Goal: Task Accomplishment & Management: Complete application form

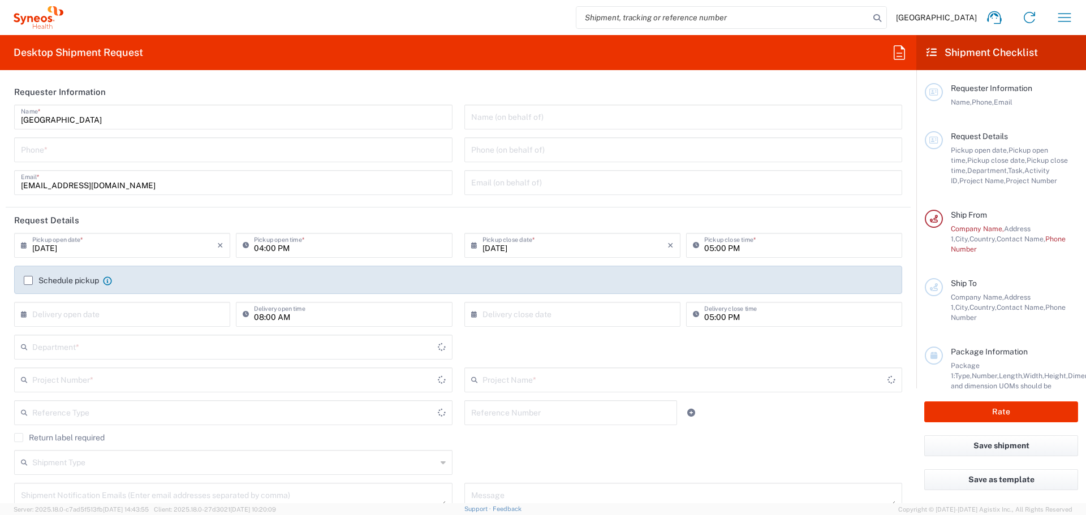
type input "3230"
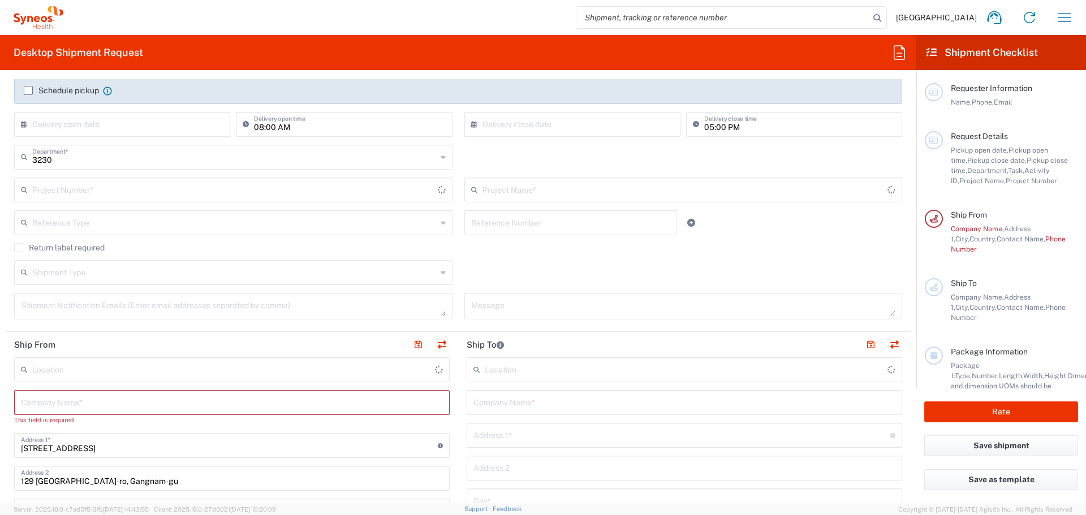
scroll to position [283, 0]
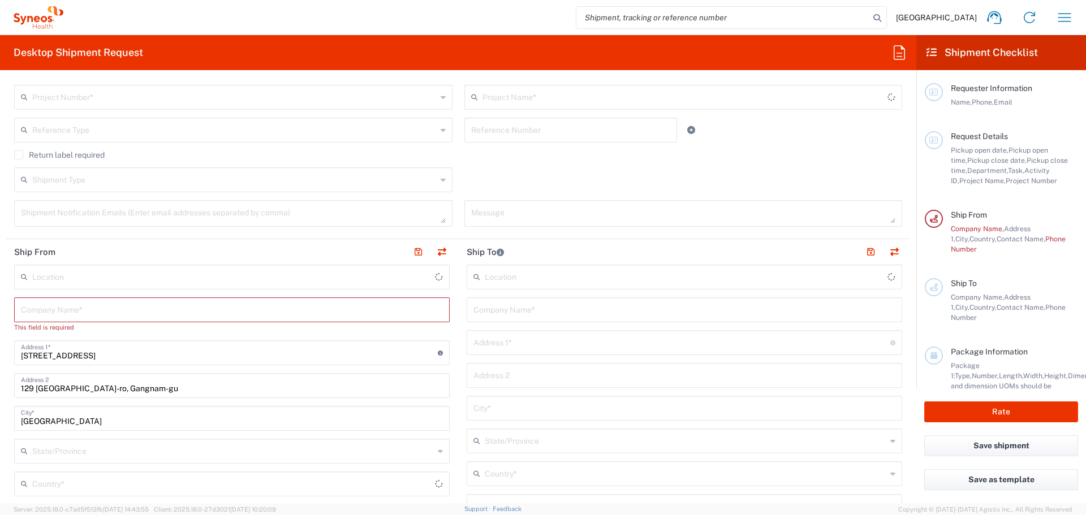
type input "[GEOGRAPHIC_DATA]"
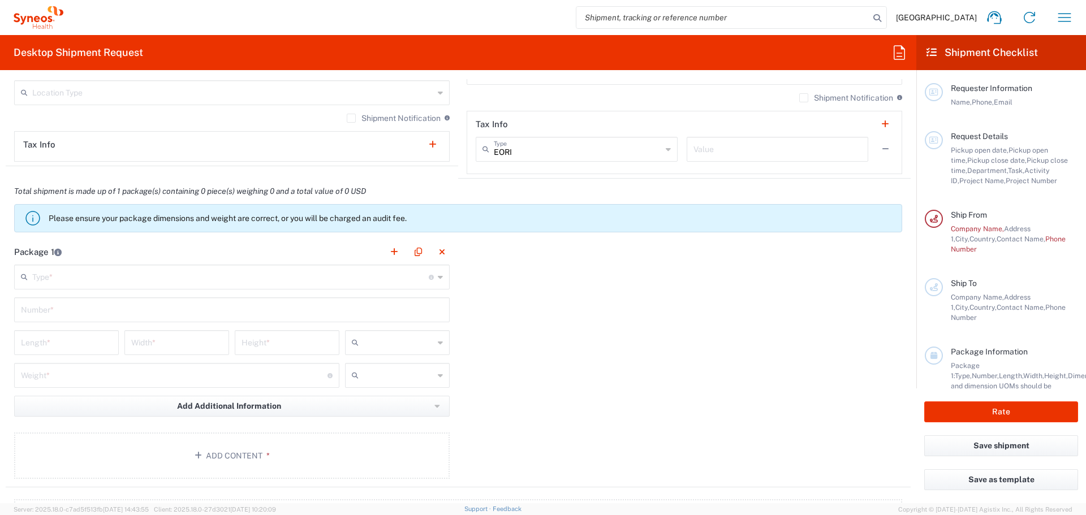
scroll to position [1131, 0]
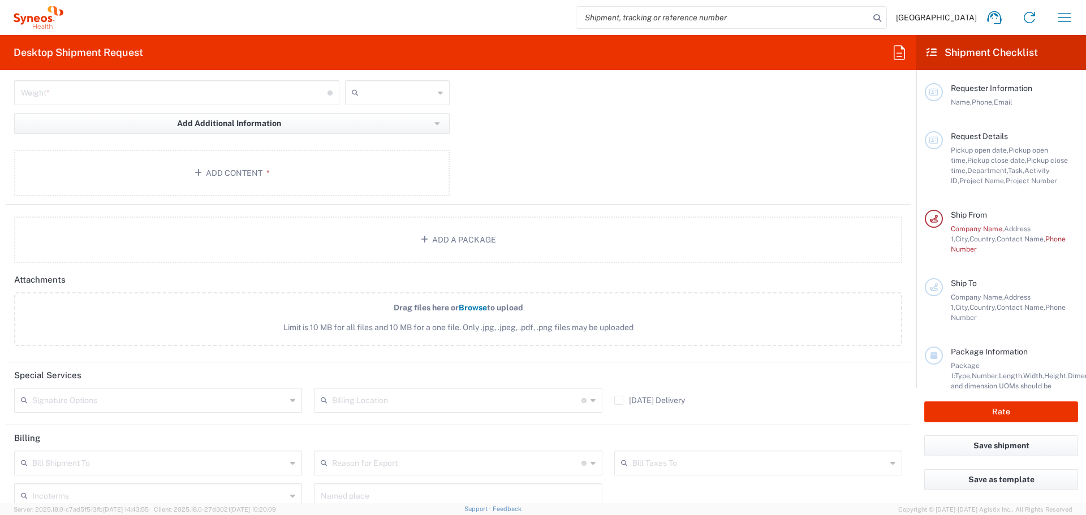
type input "Syneos Health Korea LLC"
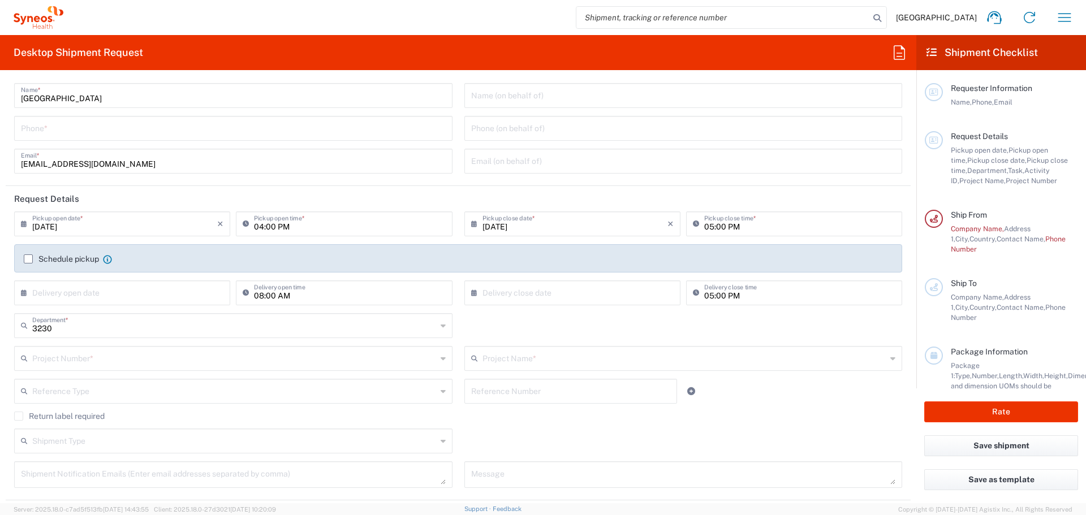
scroll to position [0, 0]
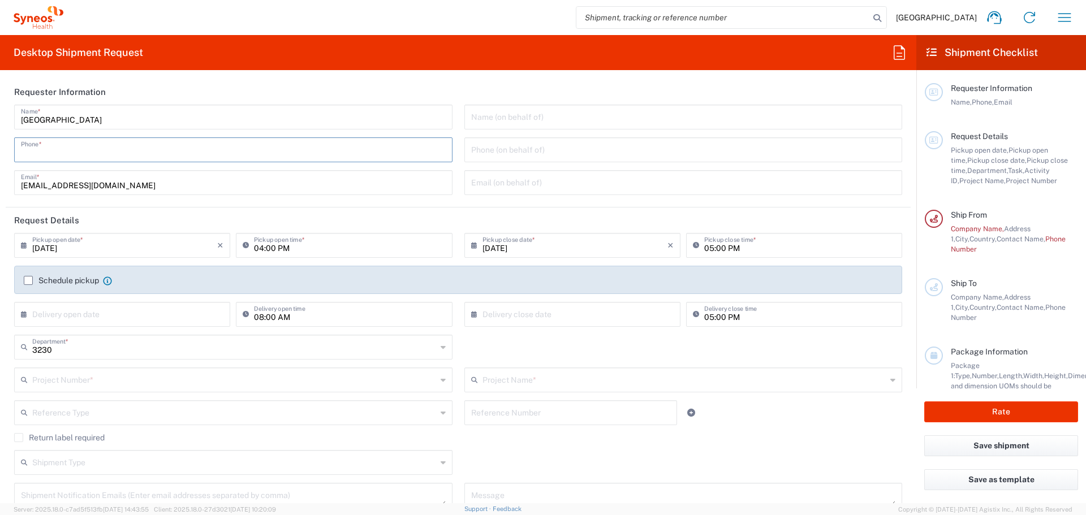
click at [193, 146] on input "tel" at bounding box center [233, 149] width 425 height 20
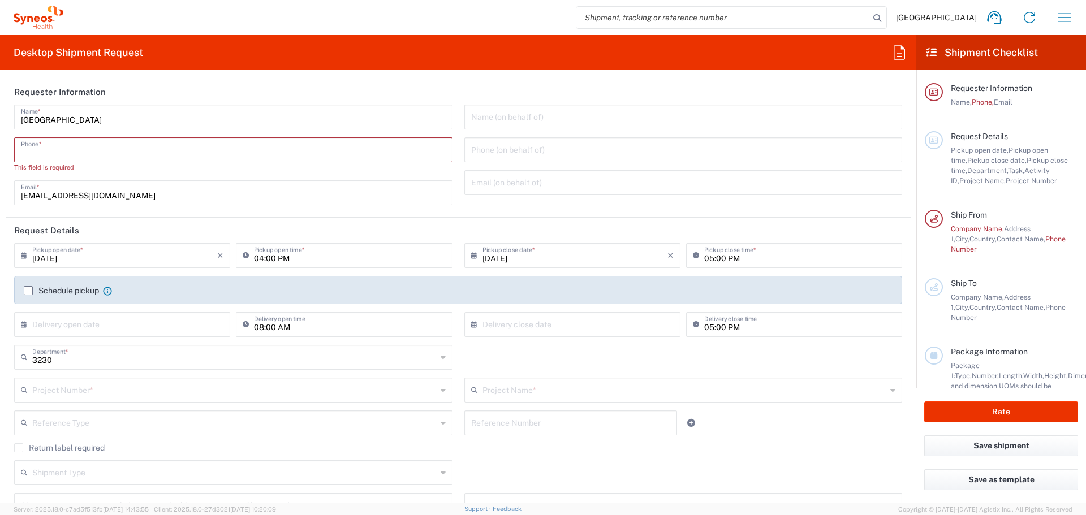
click at [224, 152] on input "tel" at bounding box center [233, 149] width 425 height 20
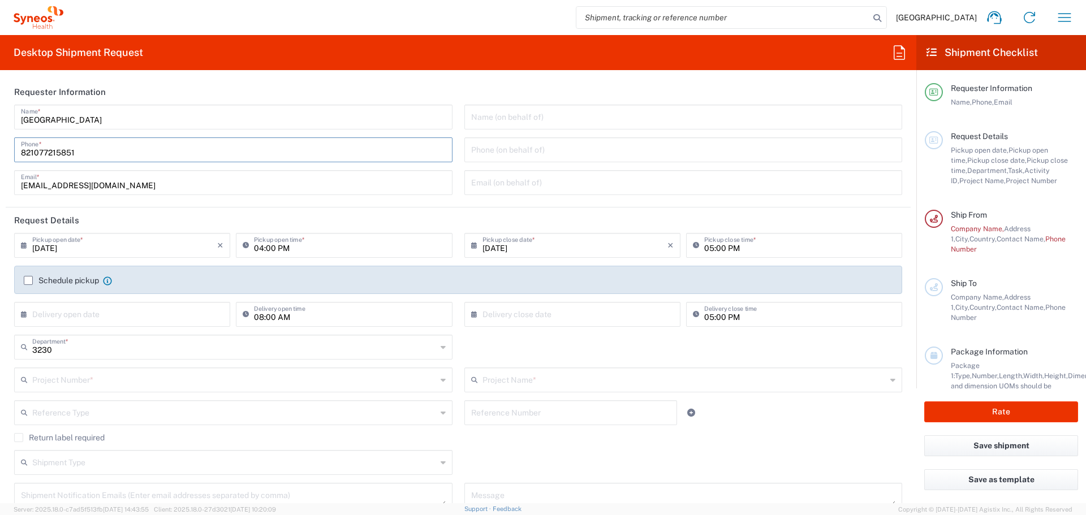
click at [335, 84] on header "Requester Information" at bounding box center [458, 91] width 905 height 25
click at [21, 156] on input "821077215851" at bounding box center [233, 149] width 425 height 20
click at [157, 93] on header "Requester Information" at bounding box center [458, 91] width 905 height 25
click at [36, 149] on input "[PHONE_NUMBER]" at bounding box center [233, 149] width 425 height 20
click at [47, 153] on input "[PHONE_NUMBER]" at bounding box center [233, 149] width 425 height 20
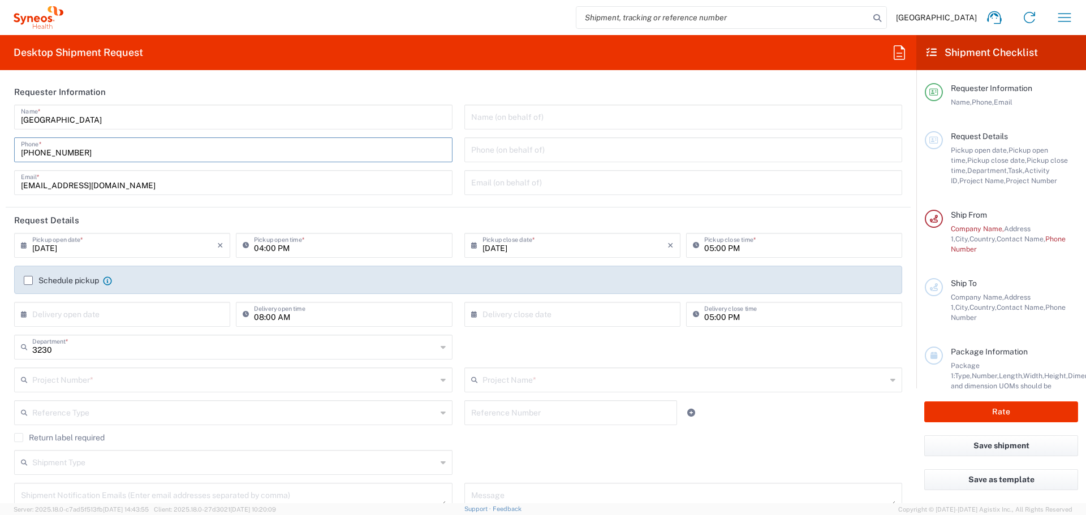
click at [63, 150] on input "[PHONE_NUMBER]" at bounding box center [233, 149] width 425 height 20
click at [66, 151] on input "[PHONE_NUMBER]" at bounding box center [233, 149] width 425 height 20
type input "[PHONE_NUMBER]"
click at [184, 87] on header "Requester Information" at bounding box center [458, 91] width 905 height 25
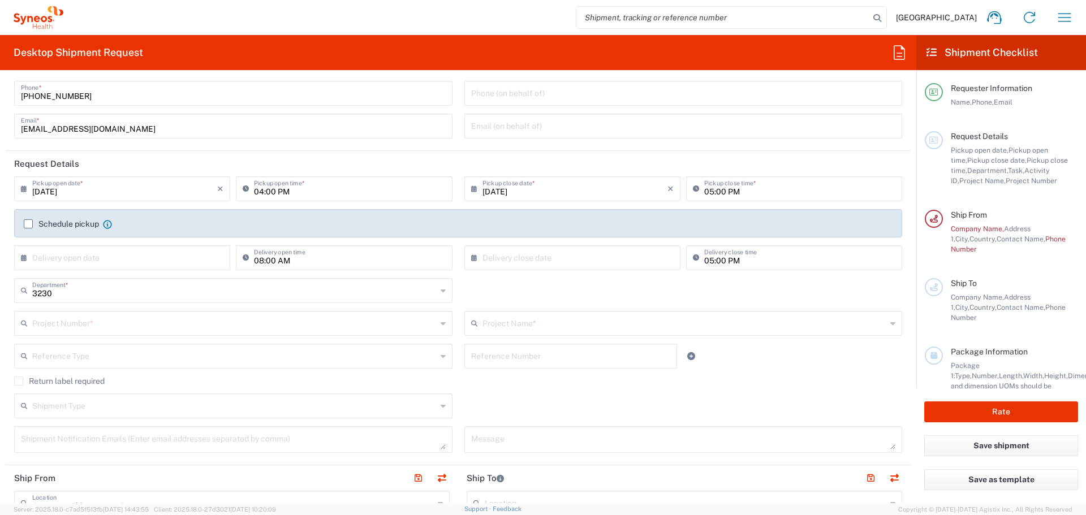
click at [153, 194] on input "[DATE]" at bounding box center [124, 188] width 185 height 20
click at [128, 256] on span "10" at bounding box center [124, 259] width 17 height 16
type input "[DATE]"
click at [370, 188] on input "04:00 PM" at bounding box center [349, 188] width 191 height 20
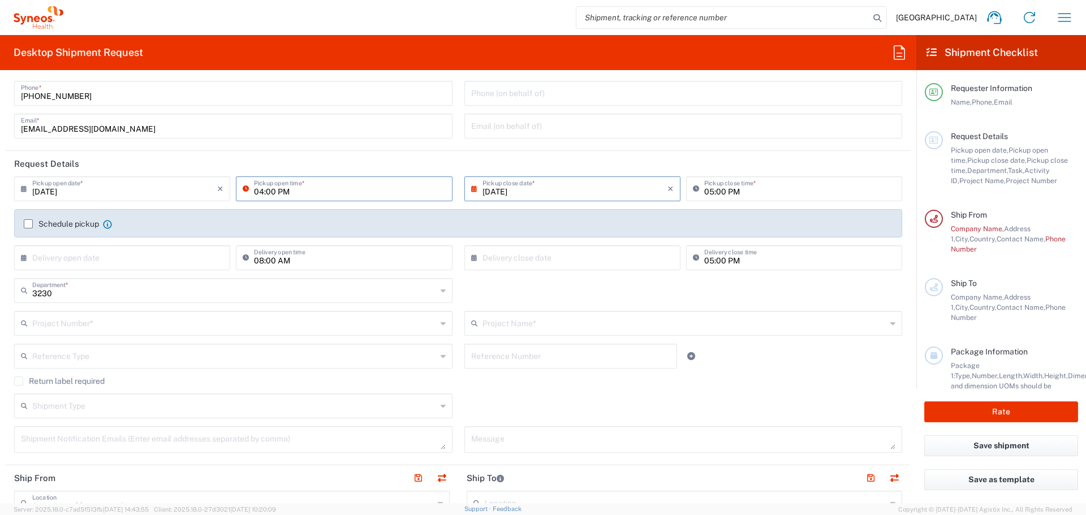
click at [420, 182] on input "04:00 PM" at bounding box center [349, 188] width 191 height 20
click at [266, 191] on input "04:00 PM" at bounding box center [349, 188] width 191 height 20
click at [250, 191] on icon at bounding box center [248, 189] width 11 height 18
click at [255, 191] on input "04:00 PM" at bounding box center [349, 188] width 191 height 20
click at [287, 193] on input "04:00 PM" at bounding box center [349, 188] width 191 height 20
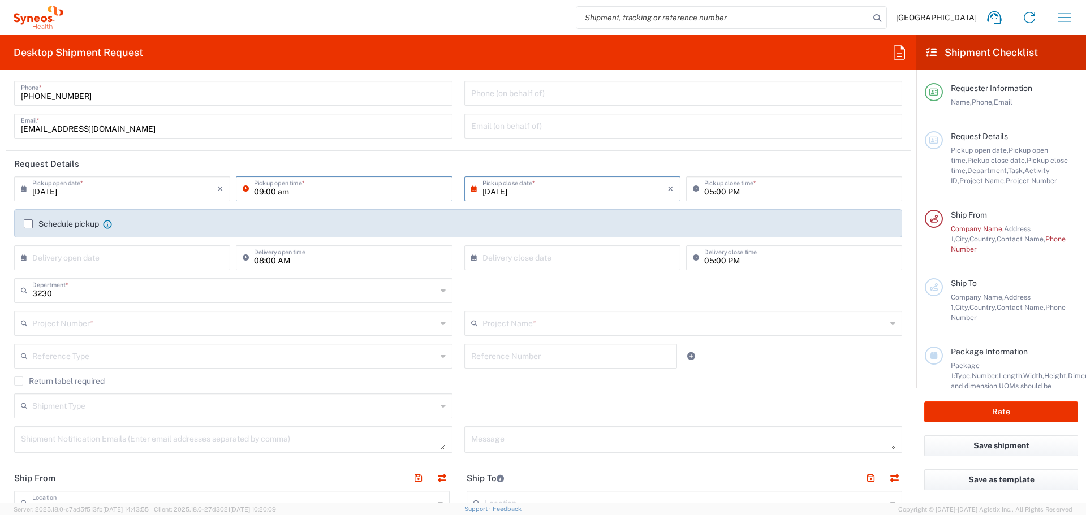
type input "09:00 AM"
click at [576, 183] on input "[DATE]" at bounding box center [574, 188] width 185 height 20
click at [573, 260] on span "10" at bounding box center [569, 259] width 17 height 16
click at [726, 196] on input "05:00 PM" at bounding box center [799, 188] width 191 height 20
click at [707, 166] on header "Request Details" at bounding box center [458, 163] width 905 height 25
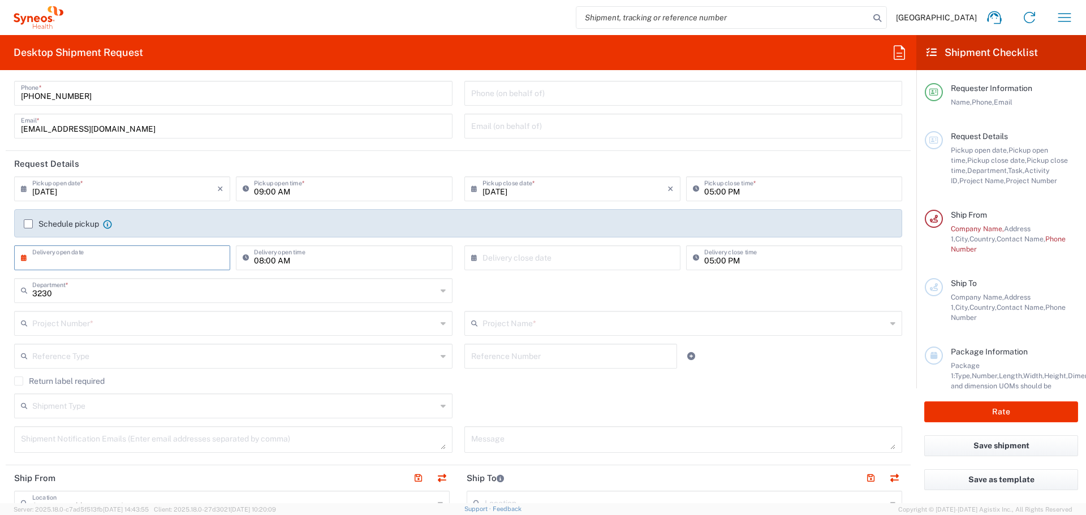
click at [132, 259] on input "text" at bounding box center [124, 257] width 185 height 20
click at [484, 289] on div "3230 Department * 3230 3000 3100 3109 3110 3111 3112 3125 3130 3135 3136 3150 3…" at bounding box center [457, 294] width 899 height 33
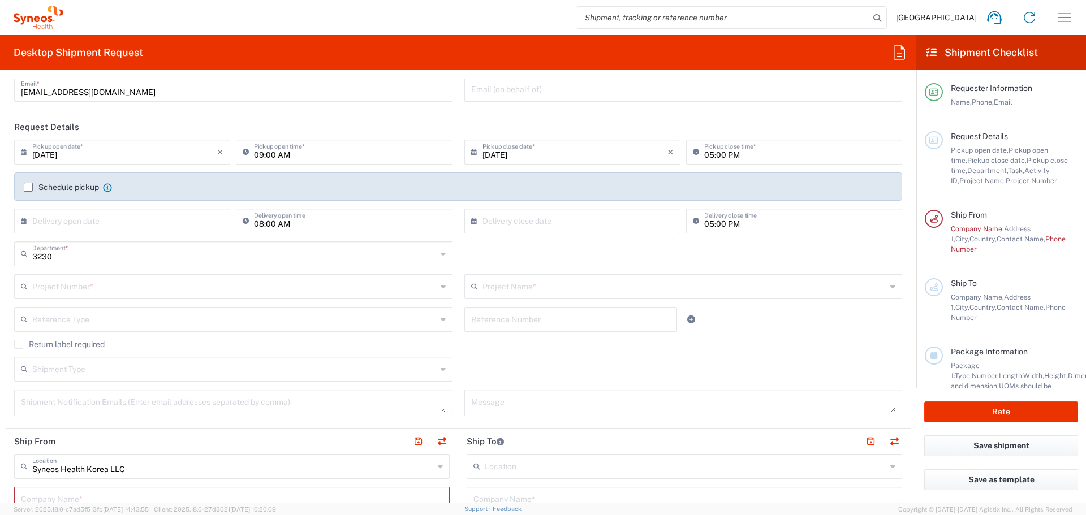
scroll to position [113, 0]
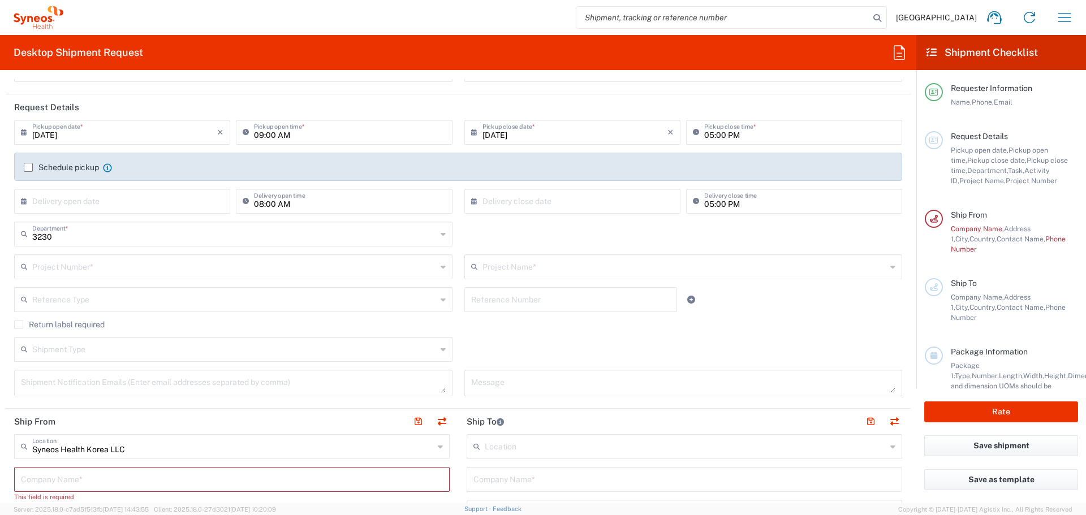
click at [322, 264] on input "text" at bounding box center [234, 266] width 404 height 20
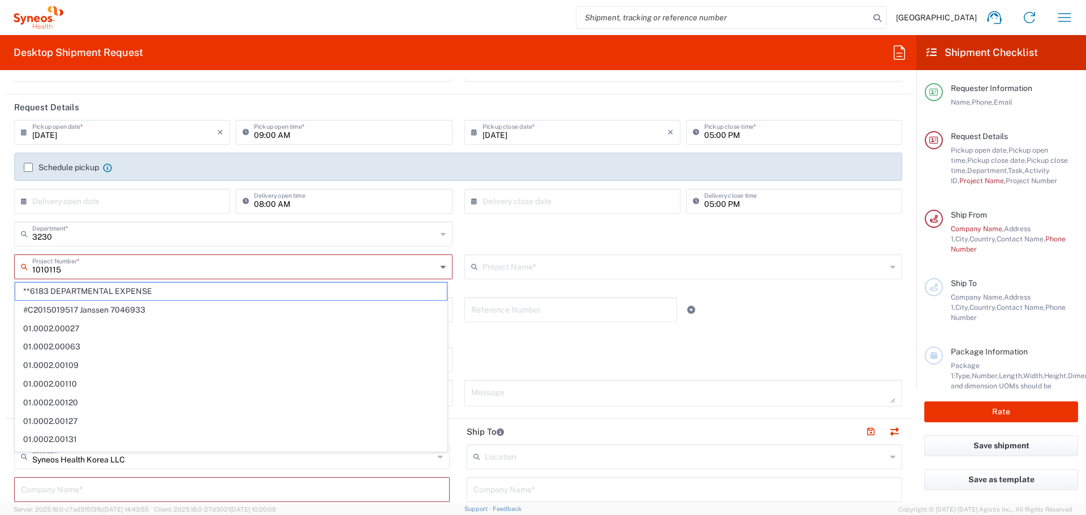
type input "1010115"
click at [480, 237] on div "3230 Department * 3230 3000 3100 3109 3110 3111 3112 3125 3130 3135 3136 3150 3…" at bounding box center [457, 238] width 899 height 33
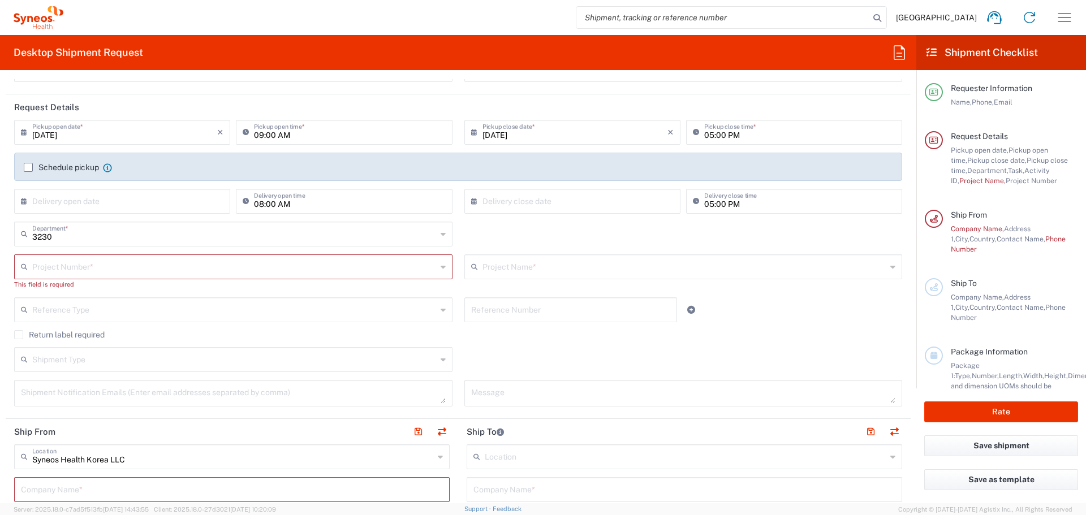
click at [157, 269] on input "text" at bounding box center [234, 266] width 404 height 20
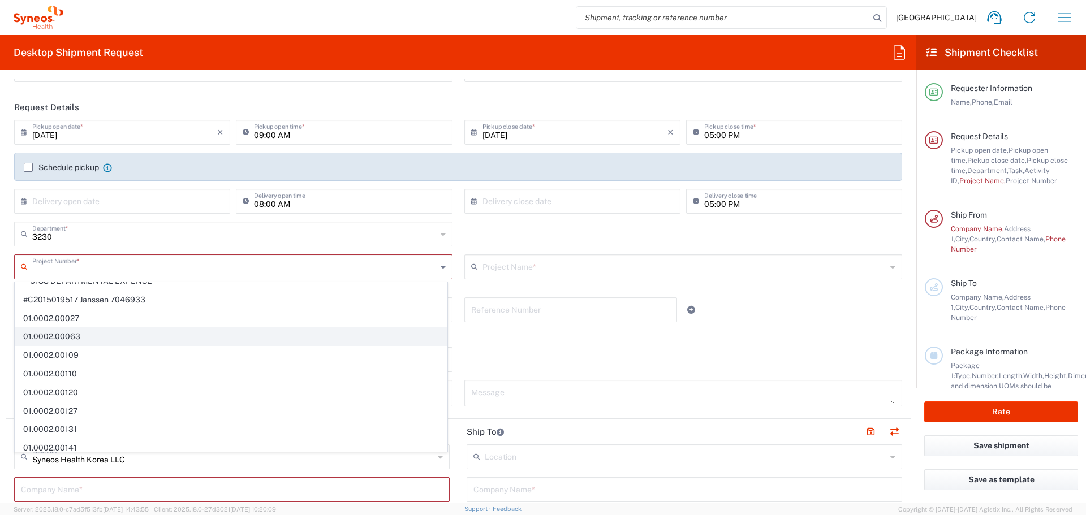
scroll to position [0, 0]
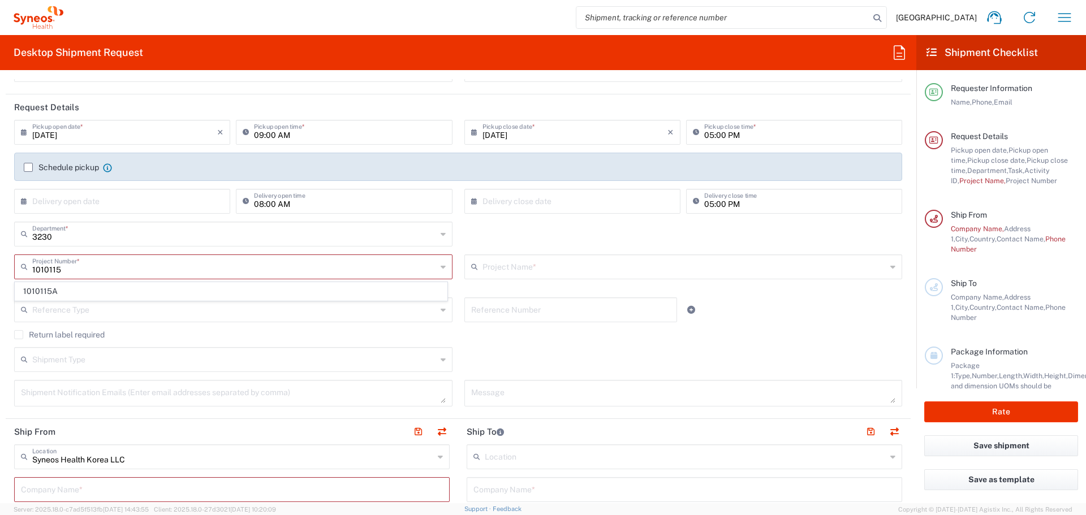
click at [172, 287] on span "1010115A" at bounding box center [230, 292] width 431 height 18
type input "1010115A"
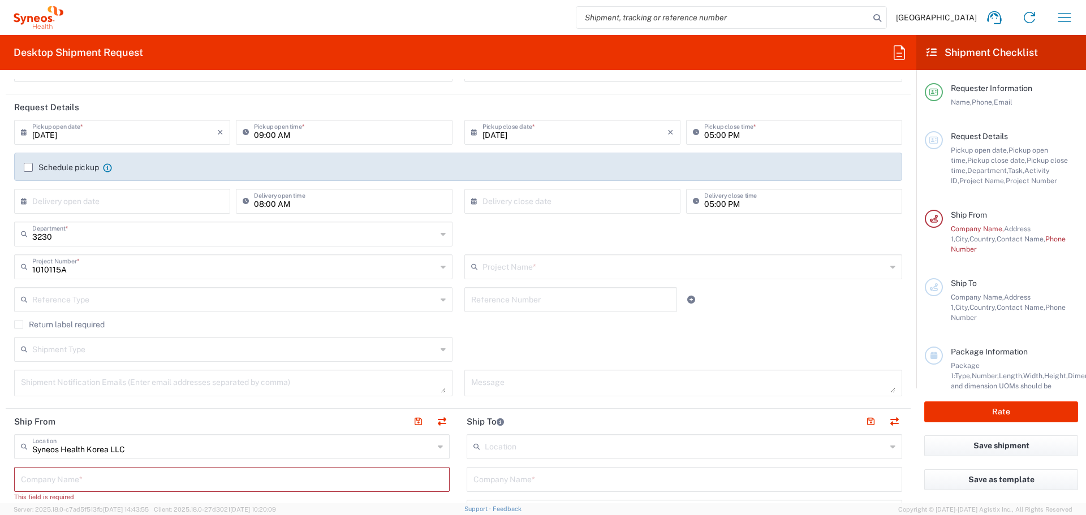
click at [578, 267] on input "text" at bounding box center [684, 266] width 404 height 20
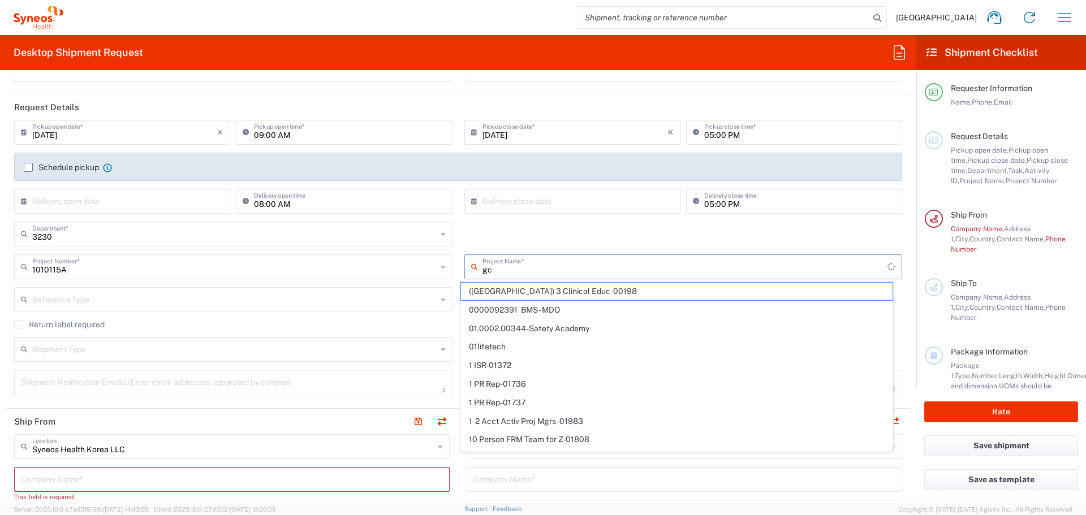
type input "gct"
type input "1010115A"
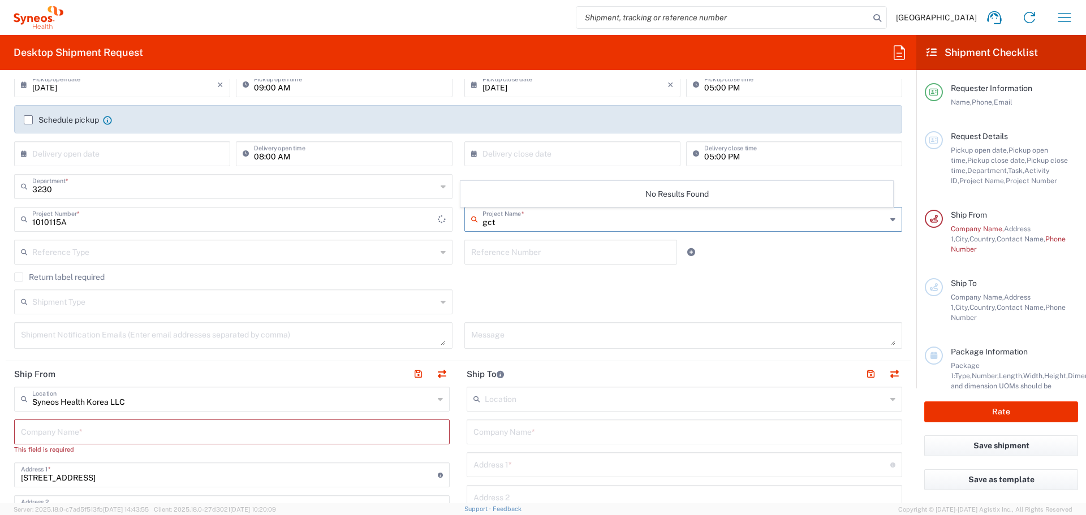
scroll to position [226, 0]
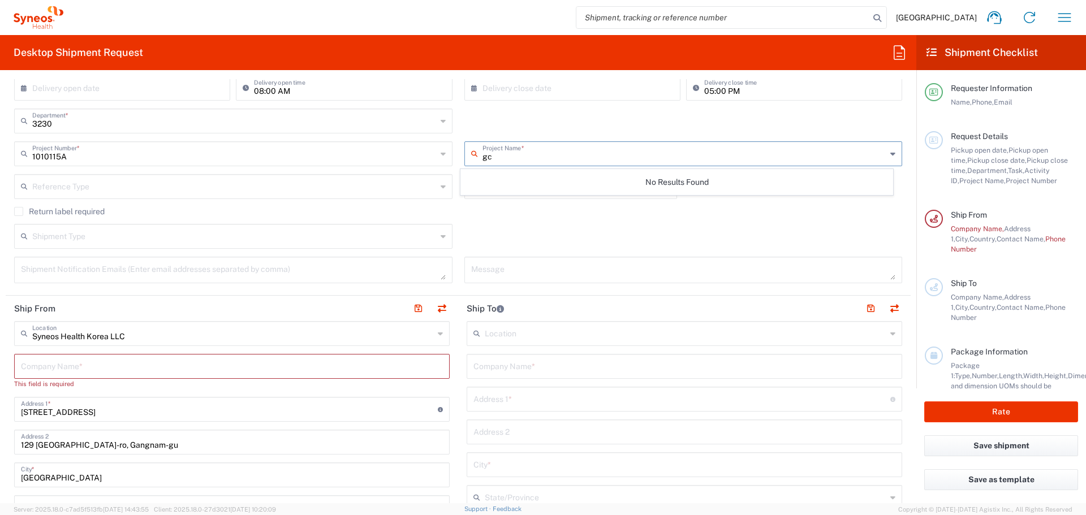
type input "g"
click at [544, 122] on div "3230 Department * 3230 3000 3100 3109 3110 3111 3112 3125 3130 3135 3136 3150 3…" at bounding box center [457, 125] width 899 height 33
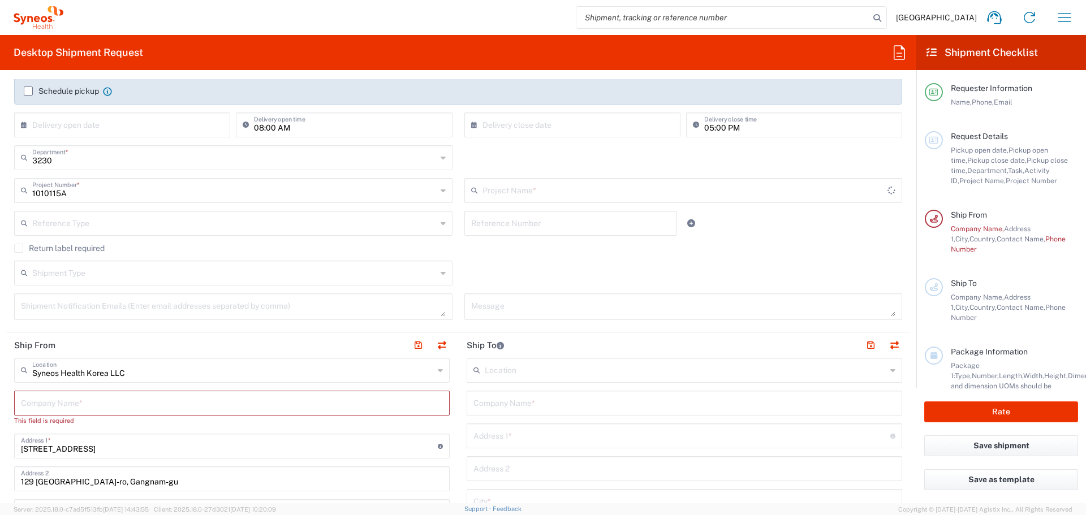
scroll to position [170, 0]
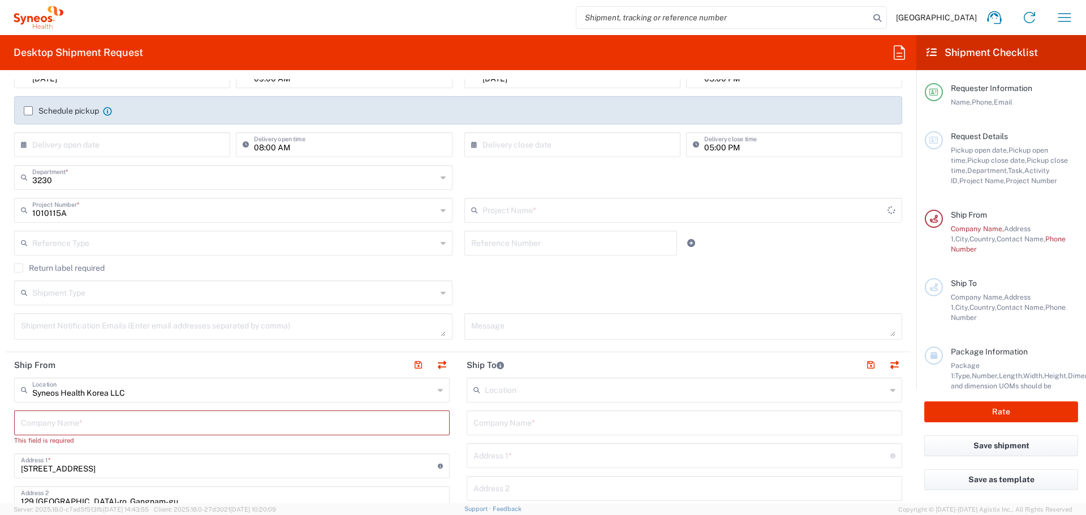
type input "Genmab 1010115A"
click at [581, 278] on div "Return label required" at bounding box center [458, 271] width 888 height 17
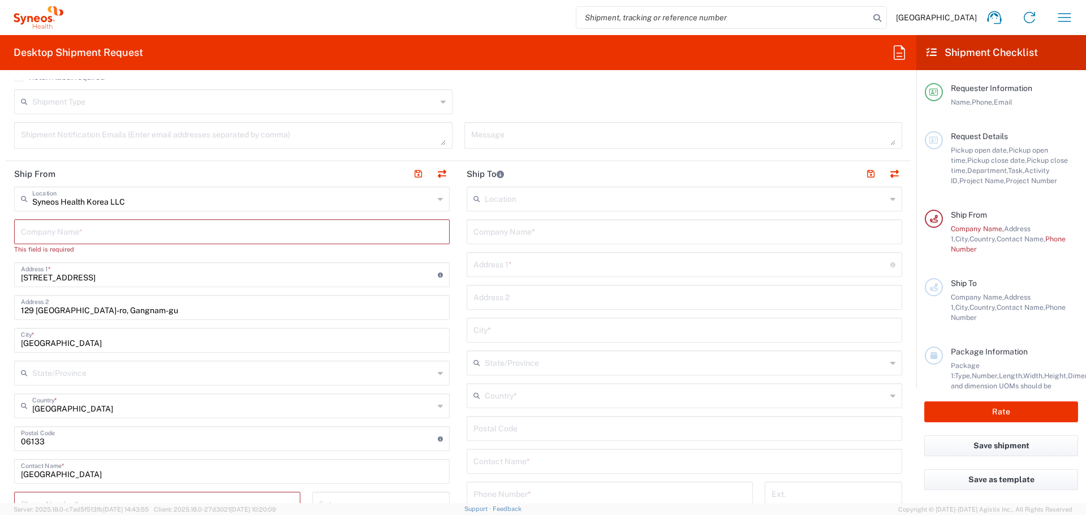
scroll to position [396, 0]
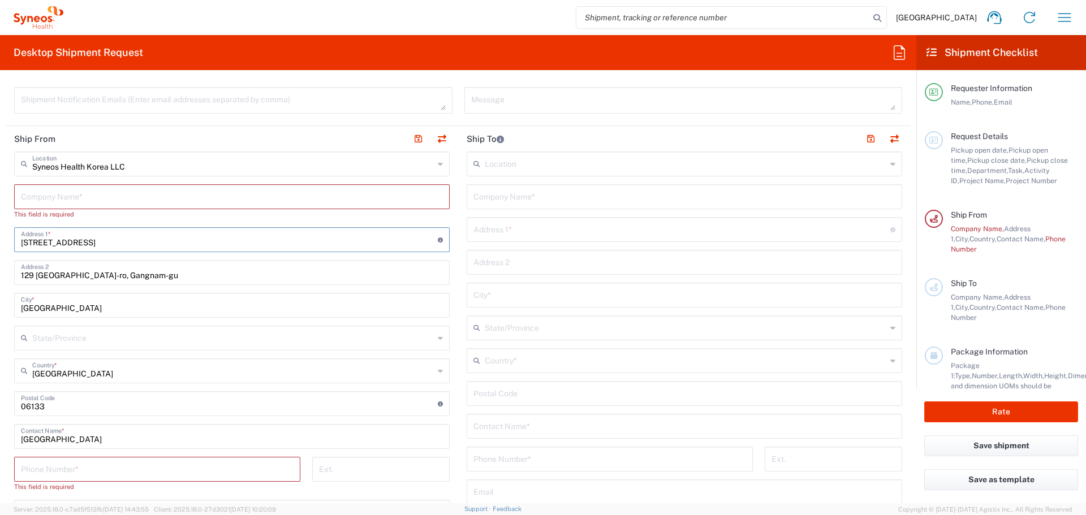
drag, startPoint x: 34, startPoint y: 243, endPoint x: 124, endPoint y: 246, distance: 89.4
click at [124, 246] on input "[STREET_ADDRESS]" at bounding box center [229, 239] width 417 height 20
type input "4F,"
type input "4F"
click at [150, 203] on input "text" at bounding box center [232, 196] width 422 height 20
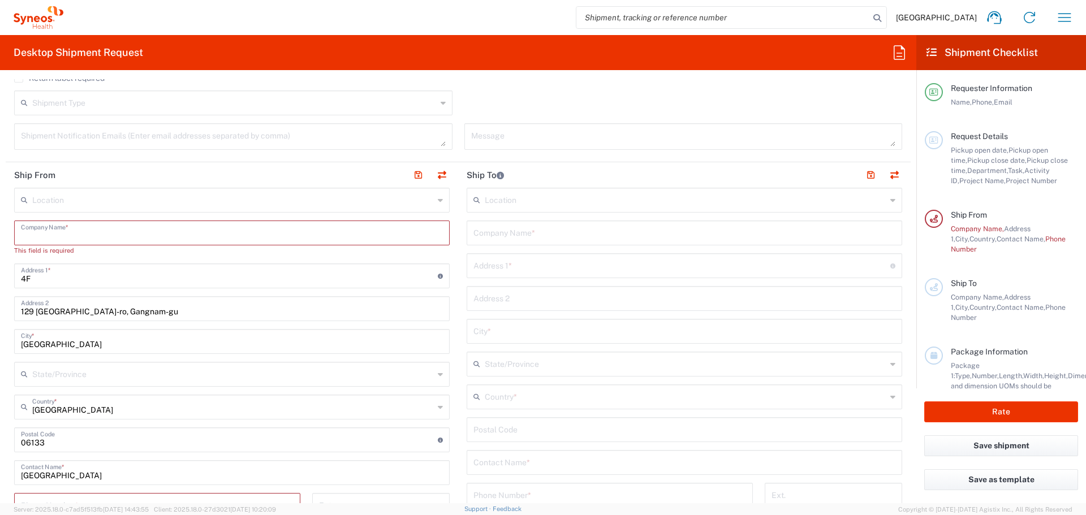
scroll to position [339, 0]
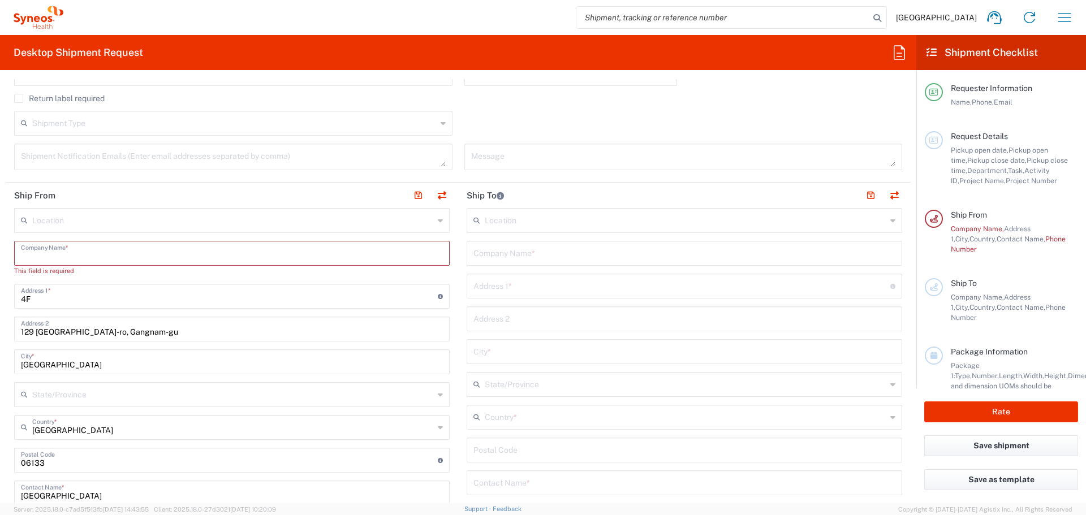
click at [205, 236] on div "Location [PERSON_NAME] LLC-[GEOGRAPHIC_DATA] [GEOGRAPHIC_DATA] [GEOGRAPHIC_DATA…" at bounding box center [231, 439] width 435 height 462
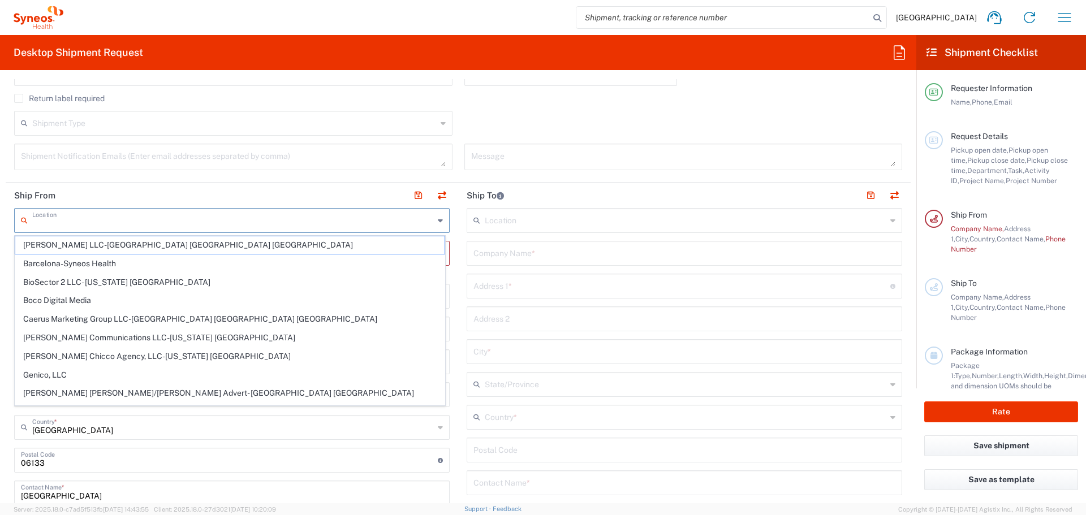
click at [207, 223] on input "text" at bounding box center [232, 220] width 401 height 20
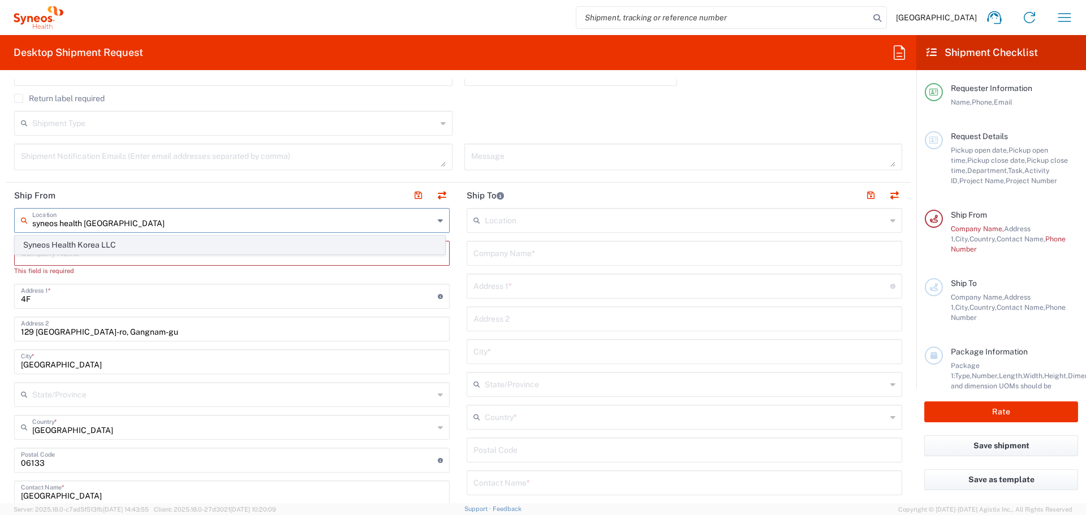
click at [131, 245] on span "Syneos Health Korea LLC" at bounding box center [229, 245] width 429 height 18
type input "Syneos Health Korea LLC"
type input "[STREET_ADDRESS]"
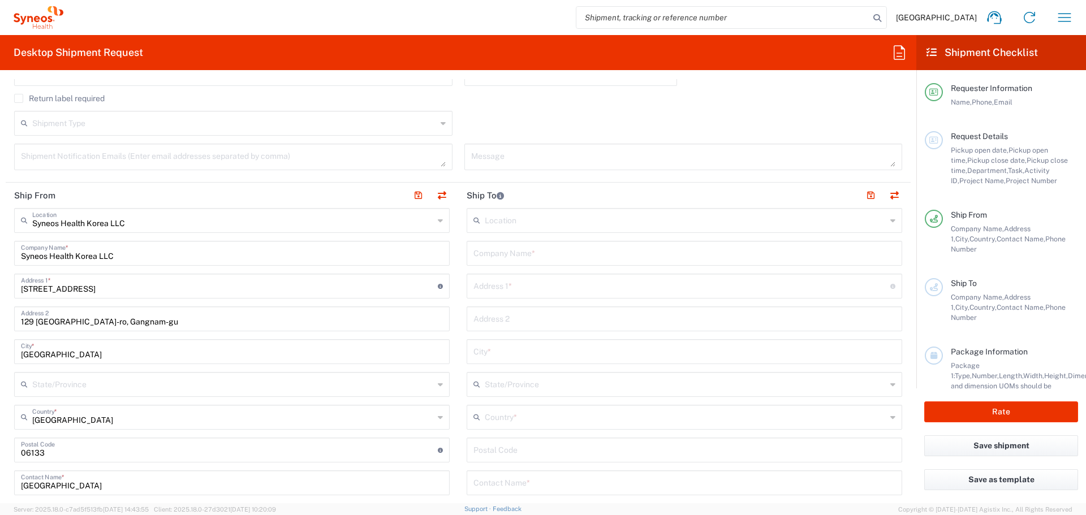
click at [227, 197] on header "Ship From" at bounding box center [232, 195] width 452 height 25
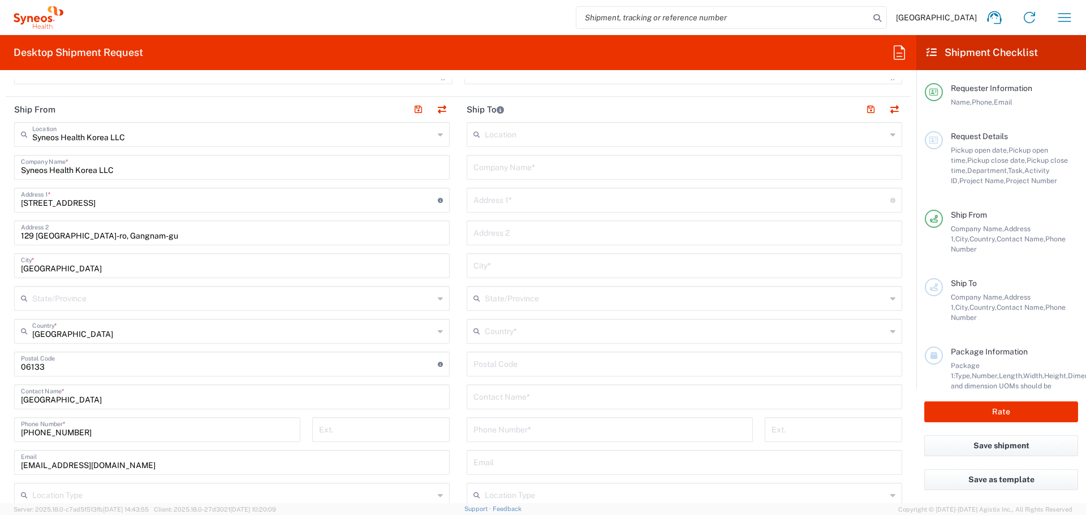
scroll to position [452, 0]
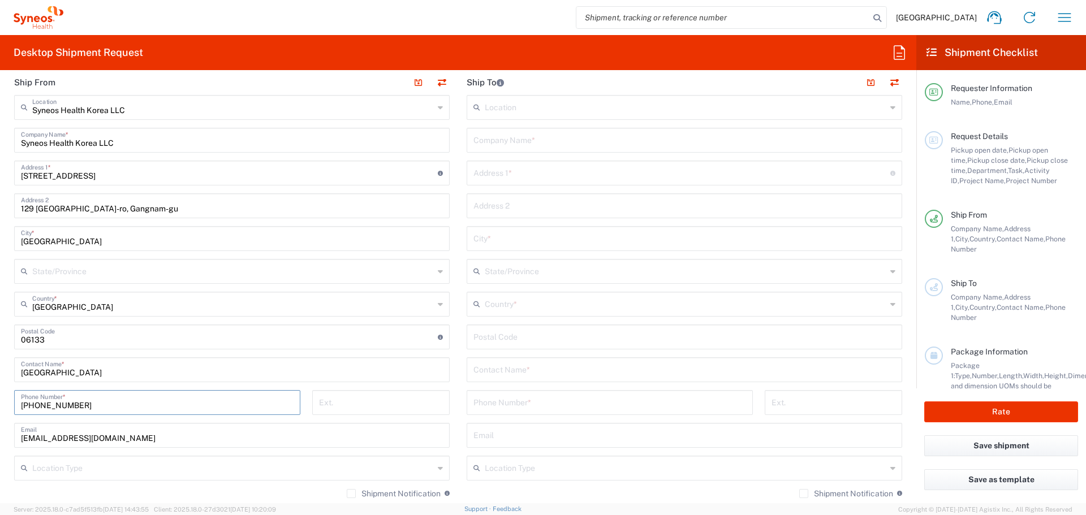
drag, startPoint x: 36, startPoint y: 405, endPoint x: 133, endPoint y: 391, distance: 98.3
click at [123, 405] on input "[PHONE_NUMBER]" at bounding box center [157, 402] width 273 height 20
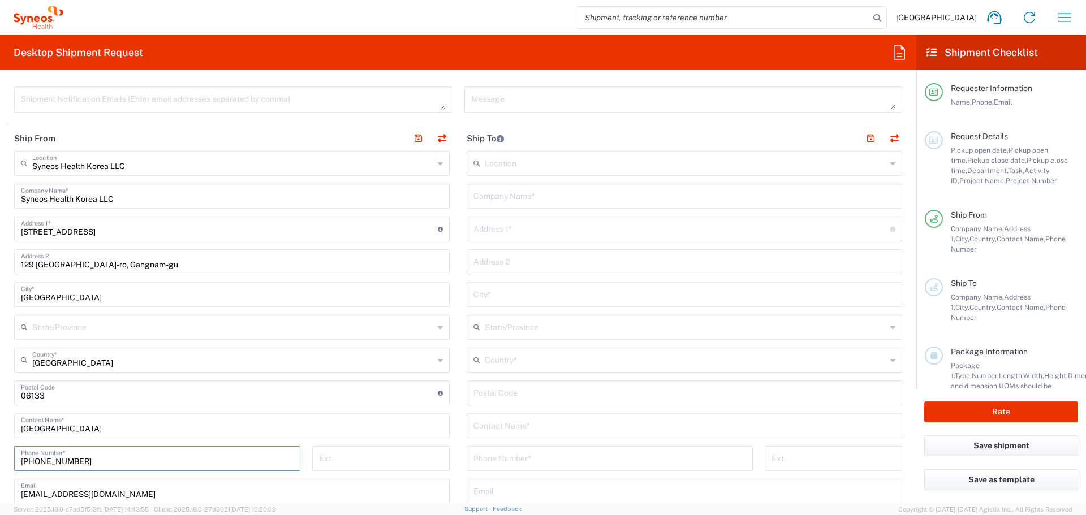
scroll to position [396, 0]
type input "[PHONE_NUMBER]"
click at [612, 159] on input "text" at bounding box center [685, 163] width 401 height 20
type input "genmab"
click at [543, 139] on header "Ship To" at bounding box center [684, 138] width 452 height 25
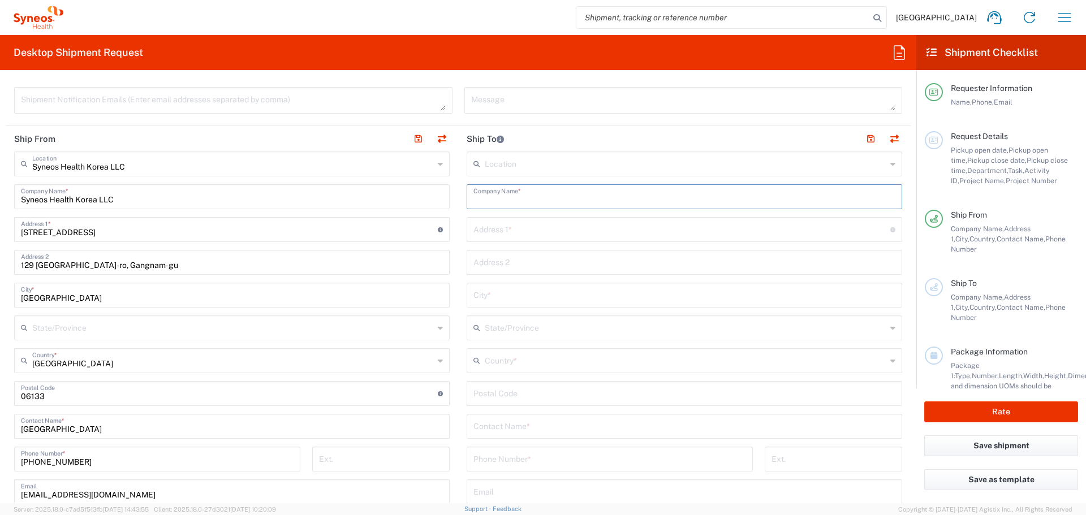
click at [547, 195] on input "text" at bounding box center [684, 196] width 422 height 20
click at [536, 164] on input "text" at bounding box center [685, 163] width 401 height 20
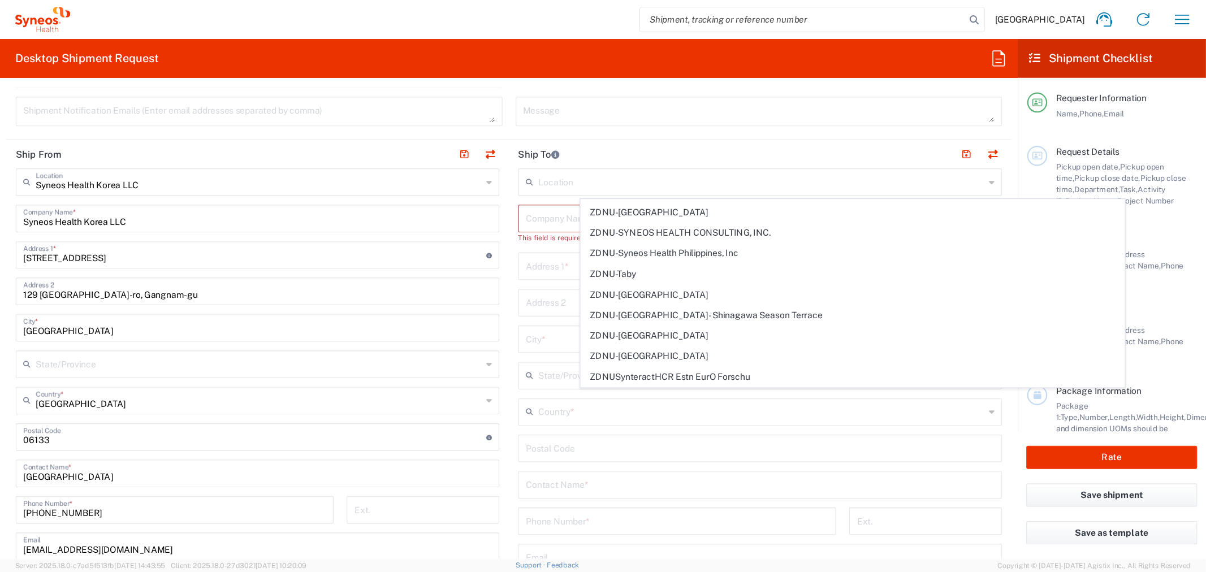
scroll to position [2482, 0]
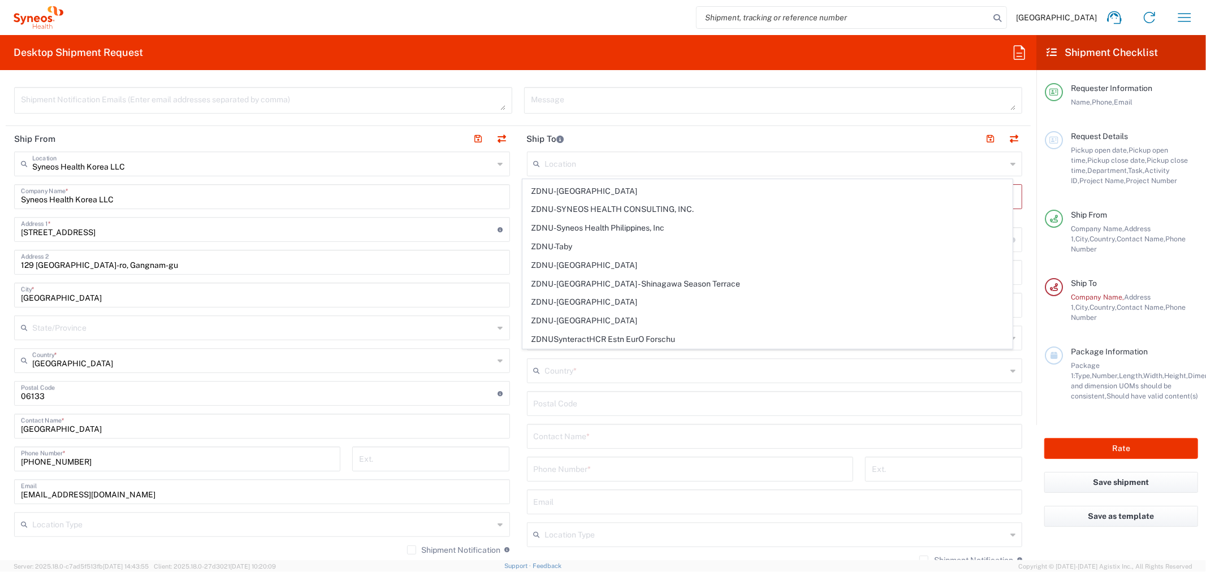
click at [626, 153] on input "text" at bounding box center [776, 163] width 462 height 20
click at [634, 136] on header "Ship To" at bounding box center [774, 138] width 513 height 25
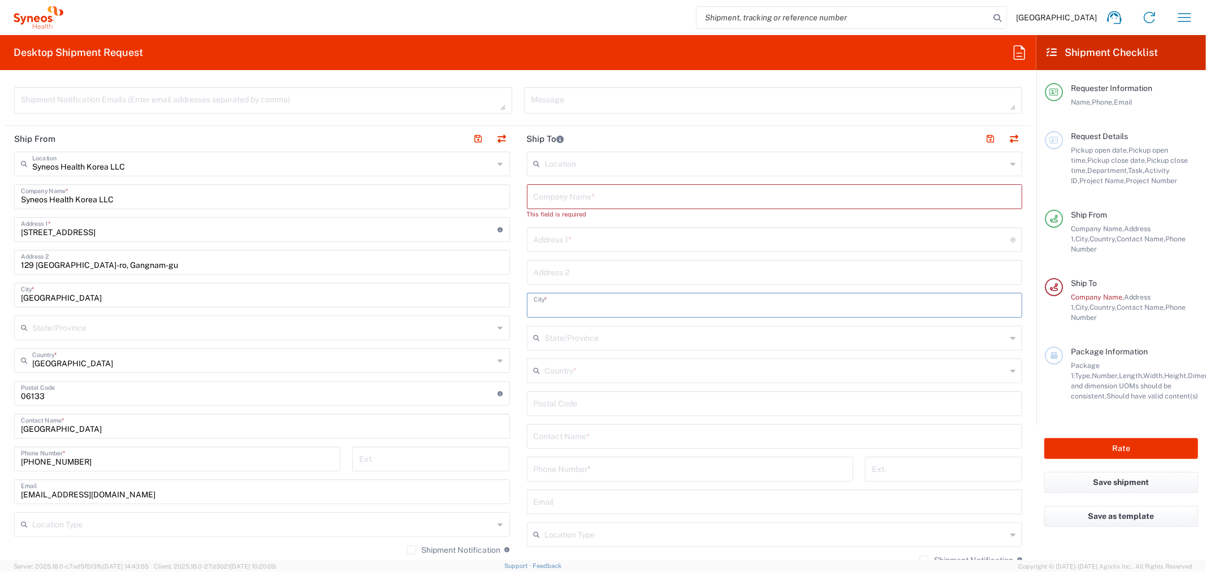
click at [572, 313] on input "text" at bounding box center [775, 305] width 482 height 20
click at [581, 245] on input "text" at bounding box center [772, 239] width 477 height 20
click at [569, 447] on input "text" at bounding box center [775, 456] width 482 height 20
click at [587, 389] on input "text" at bounding box center [776, 390] width 462 height 20
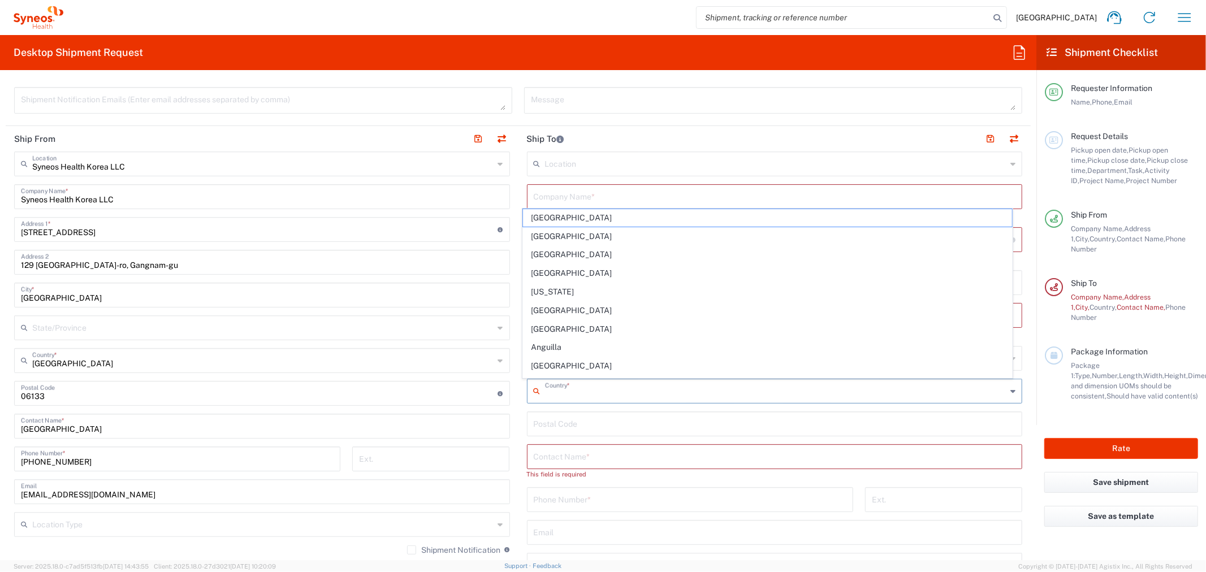
click at [587, 389] on input "text" at bounding box center [776, 390] width 462 height 20
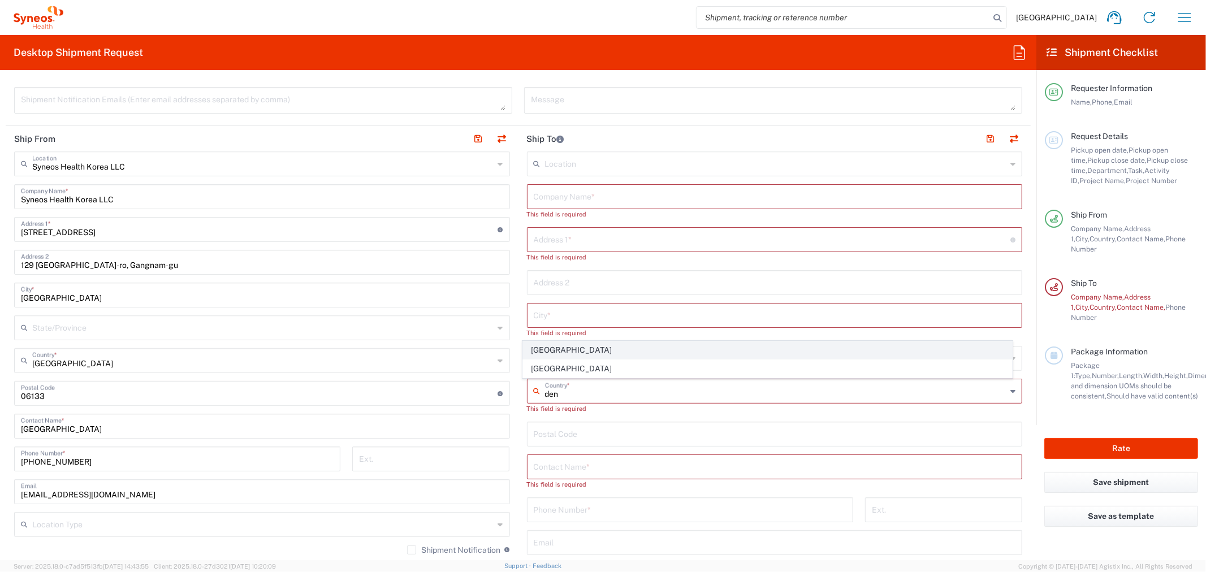
click at [553, 352] on span "[GEOGRAPHIC_DATA]" at bounding box center [767, 350] width 488 height 18
type input "[GEOGRAPHIC_DATA]"
type input "Sender/Shipper"
type input "Delivery Duty Paid"
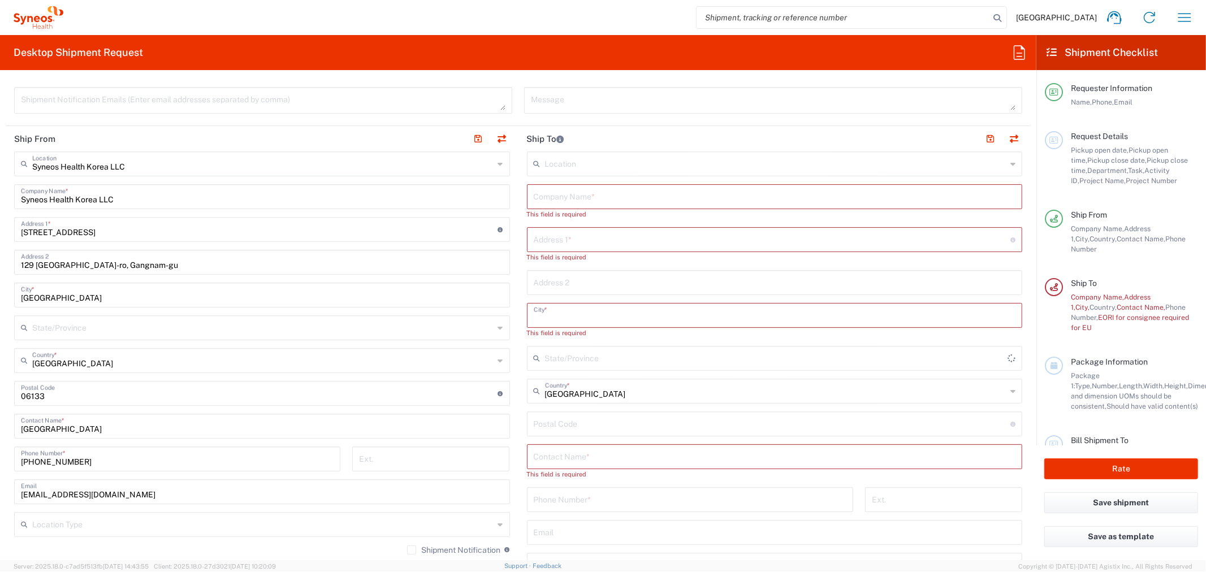
click at [606, 310] on input "text" at bounding box center [775, 315] width 482 height 20
type input "b"
type input "val"
click at [659, 166] on input "text" at bounding box center [776, 163] width 462 height 20
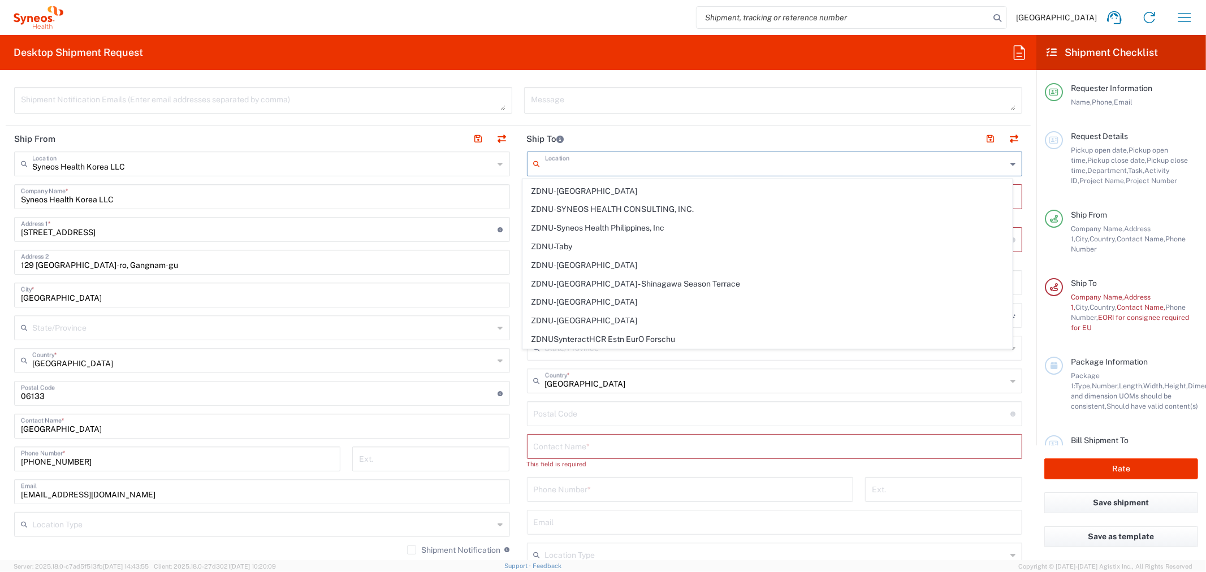
scroll to position [0, 0]
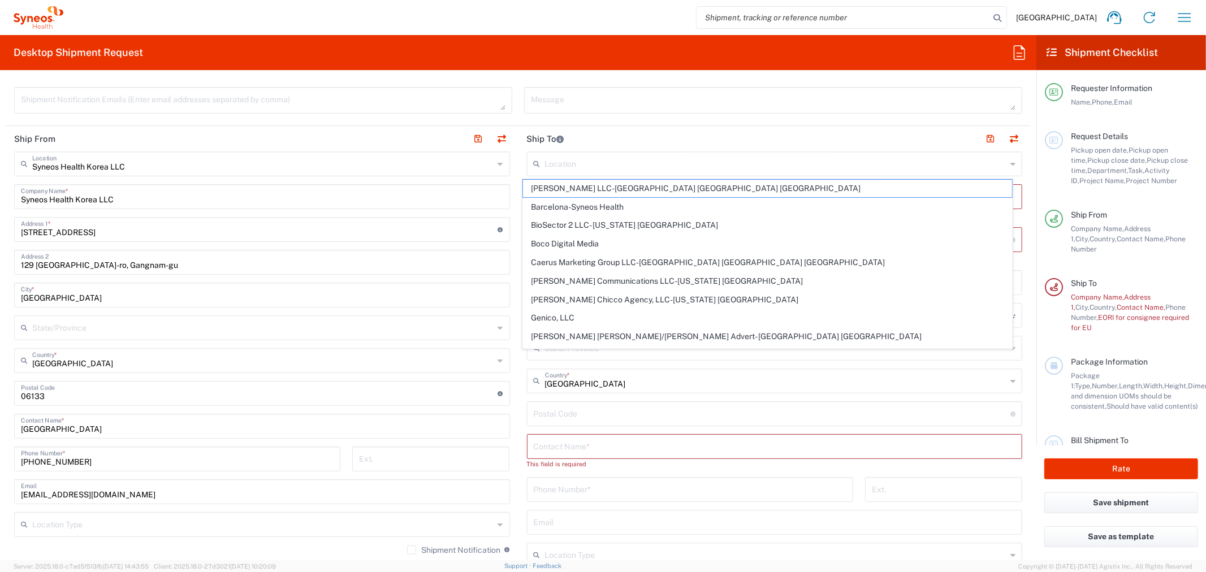
click at [676, 142] on header "Ship To" at bounding box center [774, 138] width 513 height 25
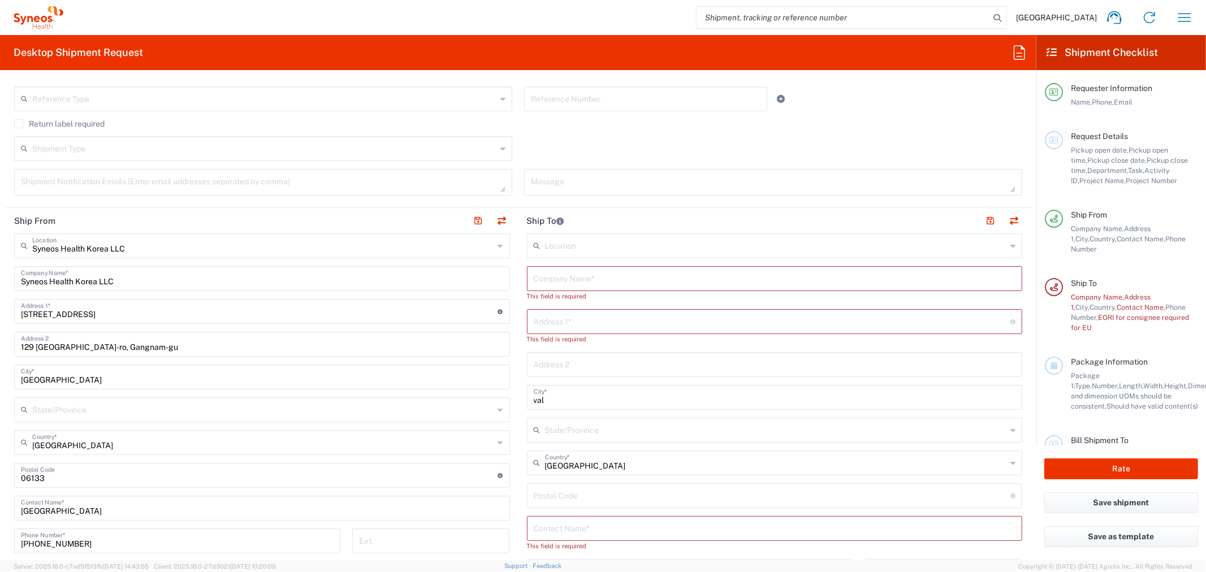
scroll to position [377, 0]
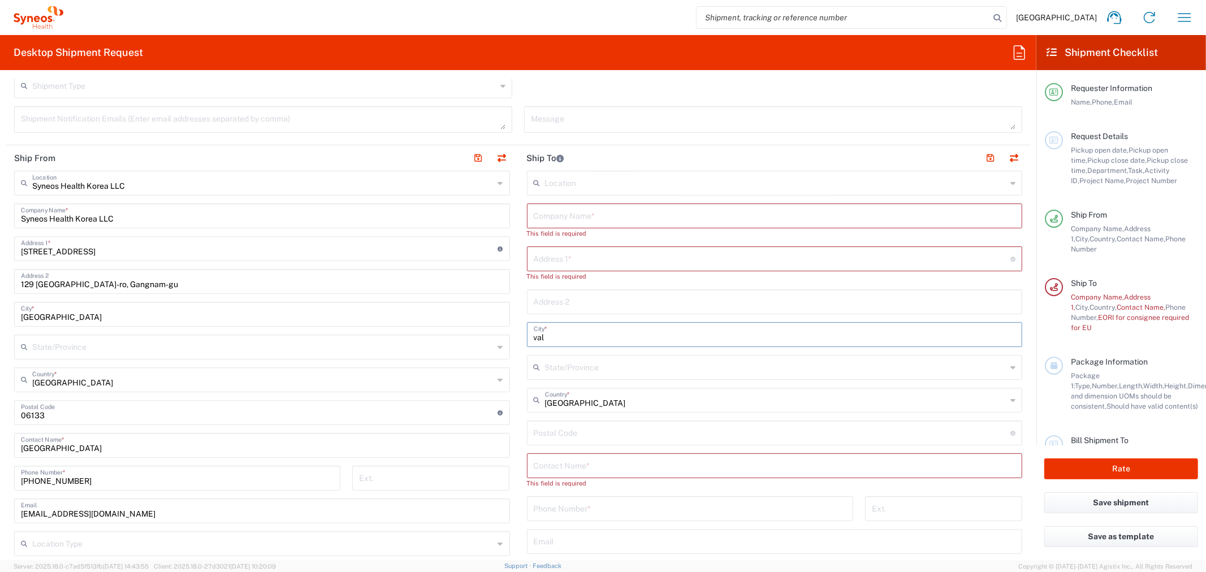
drag, startPoint x: 562, startPoint y: 341, endPoint x: 517, endPoint y: 341, distance: 45.2
click at [518, 341] on main "Location [PERSON_NAME] LLC-[GEOGRAPHIC_DATA] [GEOGRAPHIC_DATA] [GEOGRAPHIC_DATA…" at bounding box center [774, 429] width 513 height 516
click at [649, 216] on input "text" at bounding box center [775, 215] width 482 height 20
click at [589, 252] on input "text" at bounding box center [772, 258] width 477 height 20
click at [591, 219] on input "text" at bounding box center [775, 215] width 482 height 20
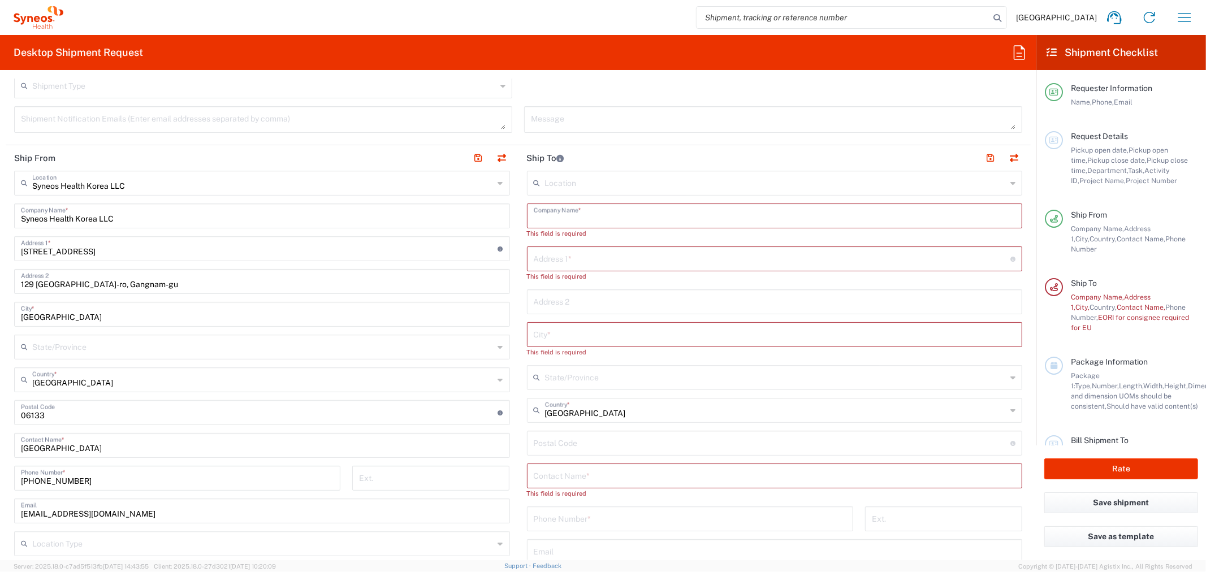
paste input "Genmab A/S"
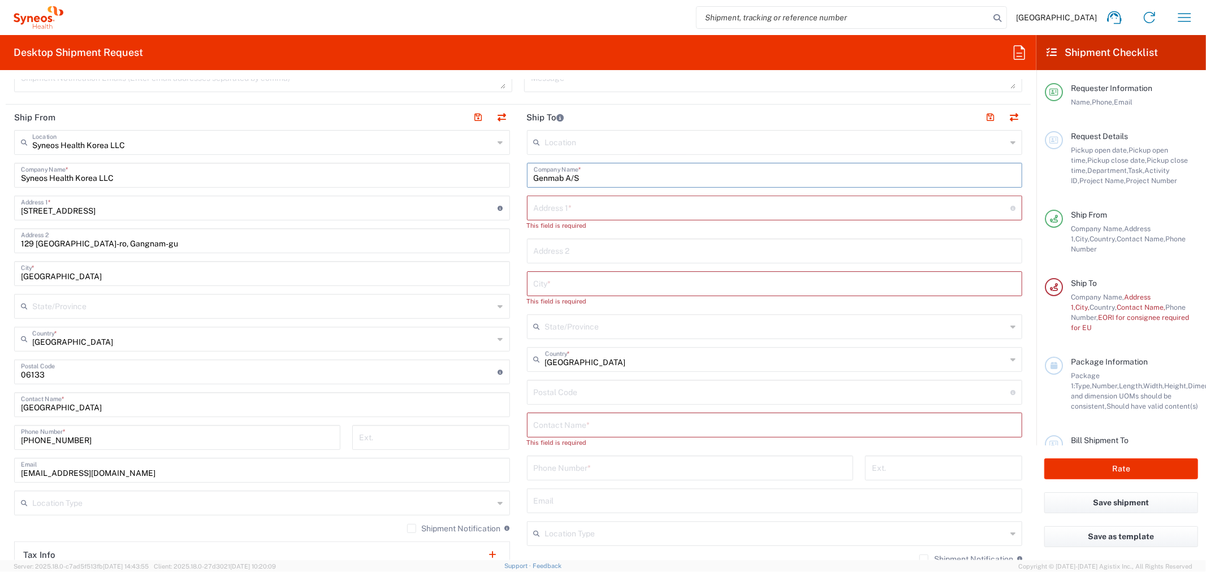
scroll to position [439, 0]
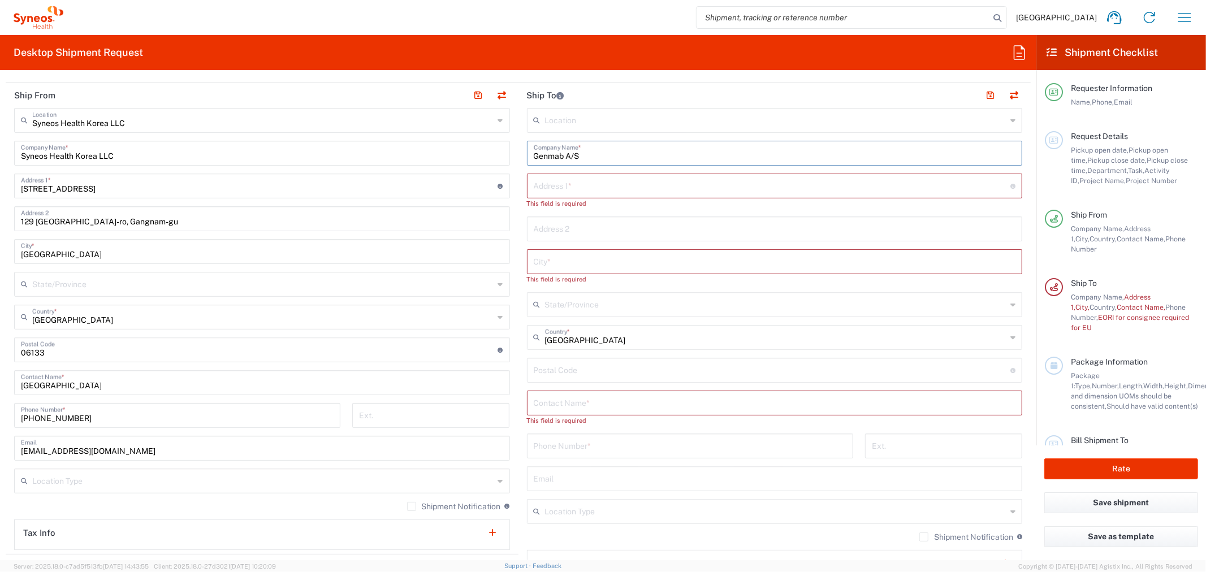
type input "Genmab A/S"
click at [585, 400] on input "text" at bounding box center [775, 402] width 482 height 20
paste input "GenOps"
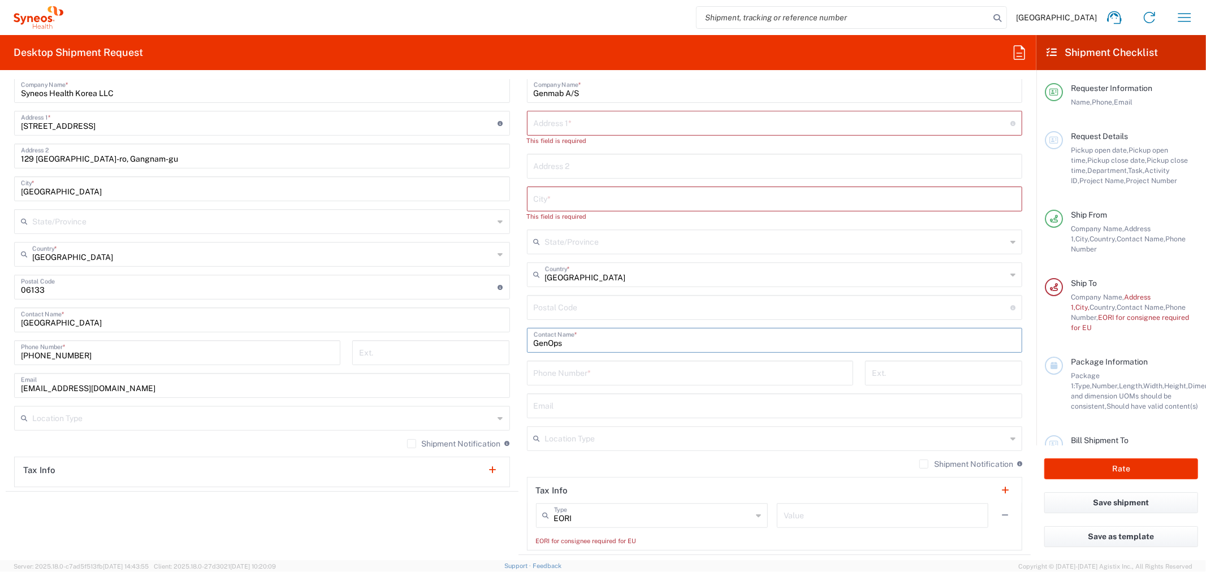
type input "GenOps"
click at [591, 369] on input "tel" at bounding box center [690, 372] width 313 height 20
paste input "[PHONE_NUMBER]"
type input "[PHONE_NUMBER]"
click at [657, 201] on input "text" at bounding box center [775, 198] width 482 height 20
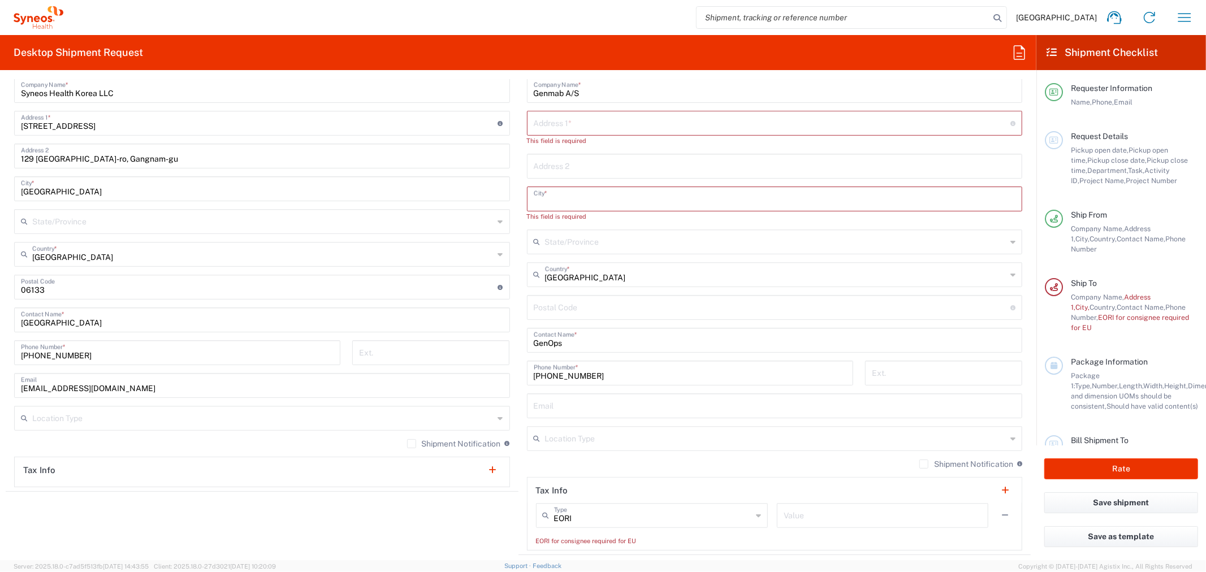
scroll to position [439, 0]
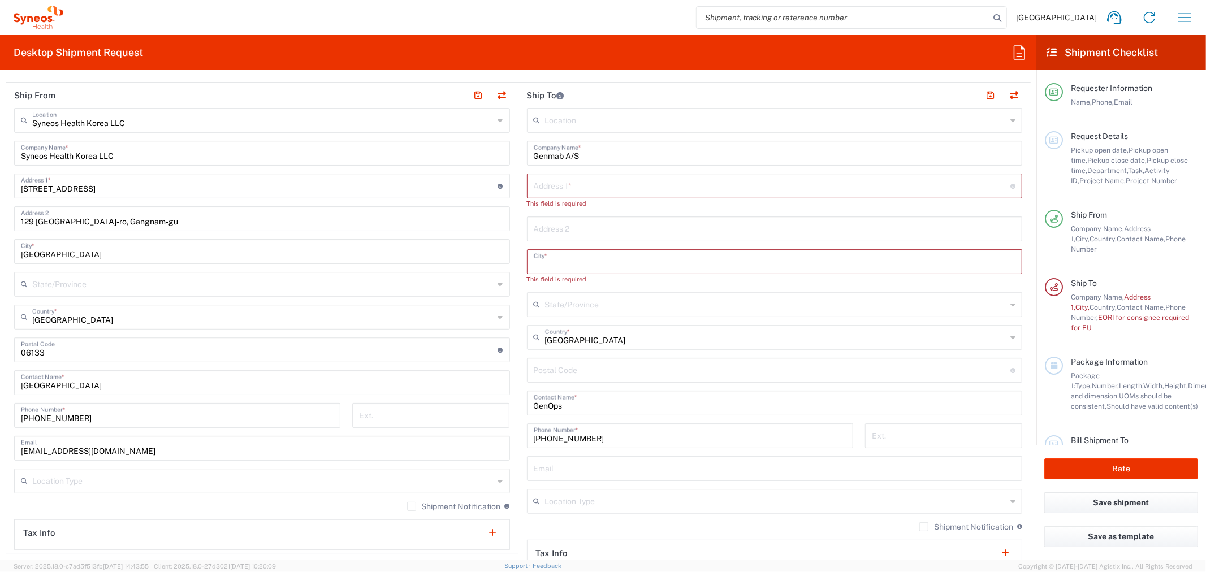
click at [589, 190] on input "text" at bounding box center [772, 185] width 477 height 20
click at [569, 183] on input "text" at bounding box center [772, 185] width 477 height 20
paste input "[PERSON_NAME] Vej 30"
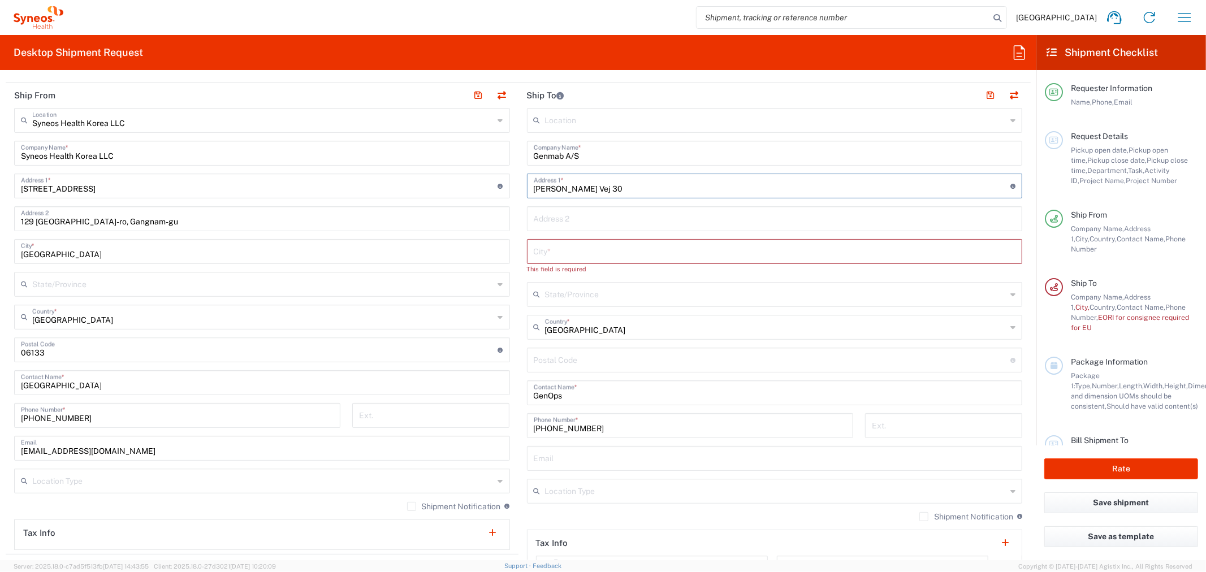
type input "[PERSON_NAME] Vej 30"
click at [557, 256] on input "text" at bounding box center [775, 251] width 482 height 20
paste input "DK-2500 Valby"
click at [663, 89] on header "Ship To" at bounding box center [774, 95] width 513 height 25
click at [563, 253] on input "DK-2500 Valby" at bounding box center [775, 251] width 482 height 20
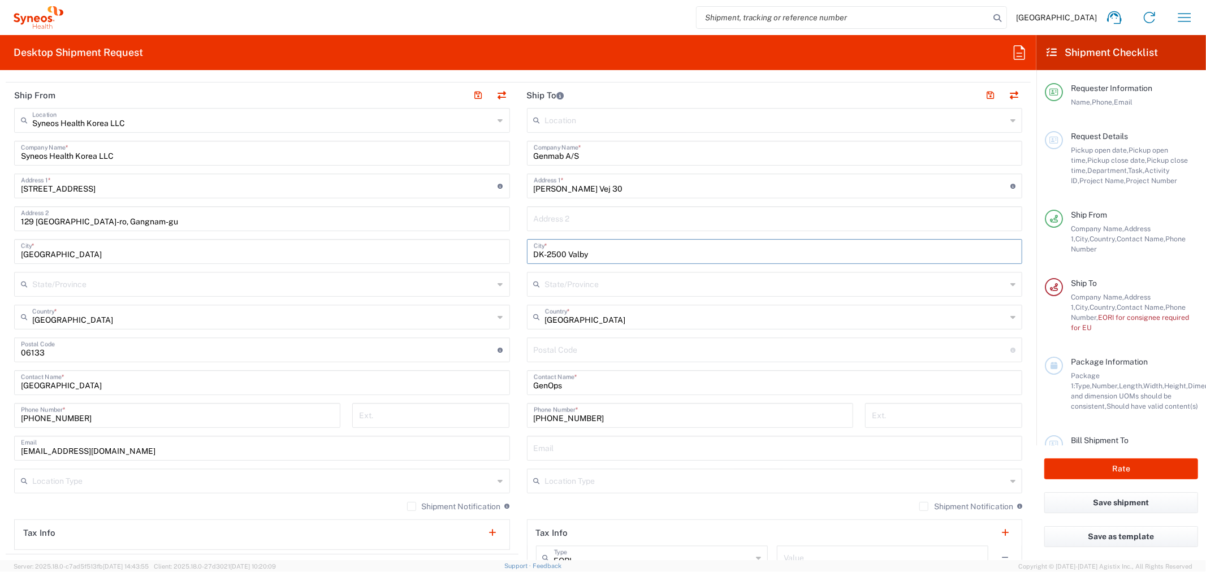
drag, startPoint x: 563, startPoint y: 252, endPoint x: 499, endPoint y: 253, distance: 63.9
click at [498, 252] on div "Ship From Syneos Health Korea LLC Location Syneos Health Korea LLC [PERSON_NAME…" at bounding box center [518, 340] width 1025 height 515
type input "Valby"
click at [725, 63] on agx-form-header "Desktop Shipment Request" at bounding box center [518, 52] width 1036 height 35
click at [664, 180] on input "[PERSON_NAME] Vej 30" at bounding box center [772, 185] width 477 height 20
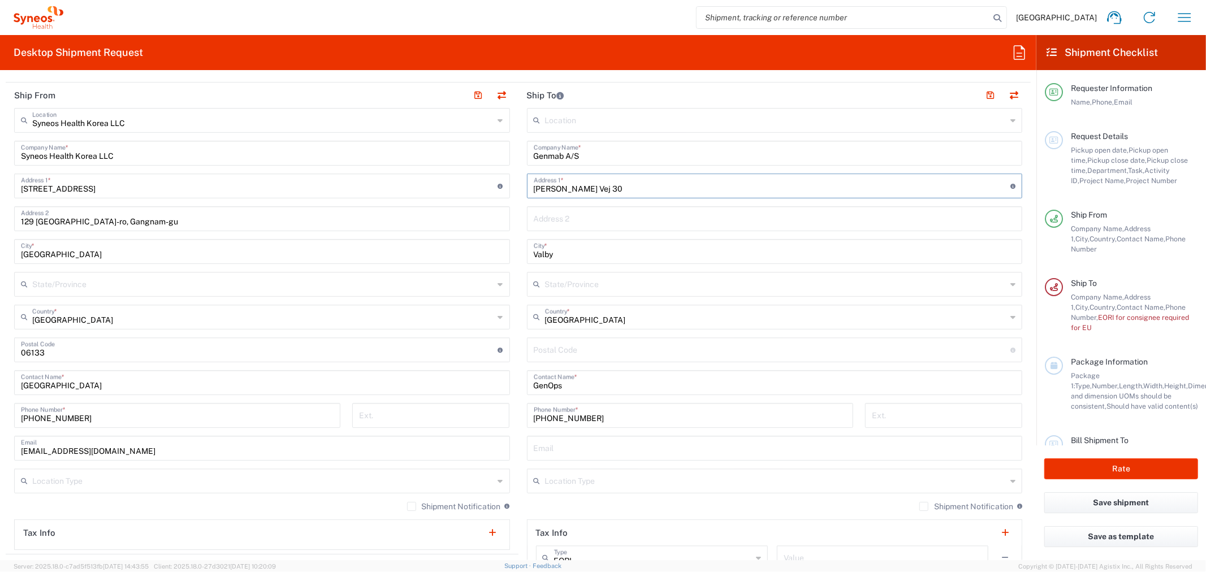
paste input "DK-2500"
type input "[PERSON_NAME] Vej 30 DK-2500"
click at [534, 252] on input "Valby" at bounding box center [775, 251] width 482 height 20
paste input "DK-2500"
type input "DK-2500 Valby"
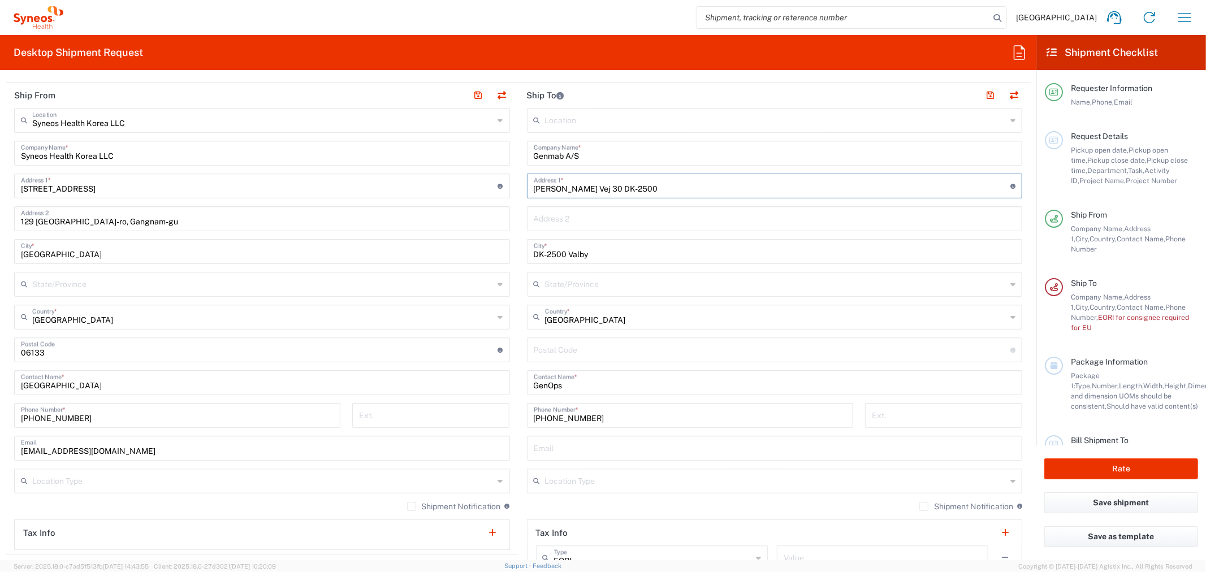
click at [658, 188] on input "[PERSON_NAME] Vej 30 DK-2500" at bounding box center [772, 185] width 477 height 20
drag, startPoint x: 654, startPoint y: 183, endPoint x: 609, endPoint y: 188, distance: 45.0
click at [609, 188] on input "[PERSON_NAME] Vej 30 DK-2500" at bounding box center [772, 185] width 477 height 20
type input "[PERSON_NAME] Vej 30"
click at [651, 51] on agx-form-header "Desktop Shipment Request" at bounding box center [518, 52] width 1036 height 35
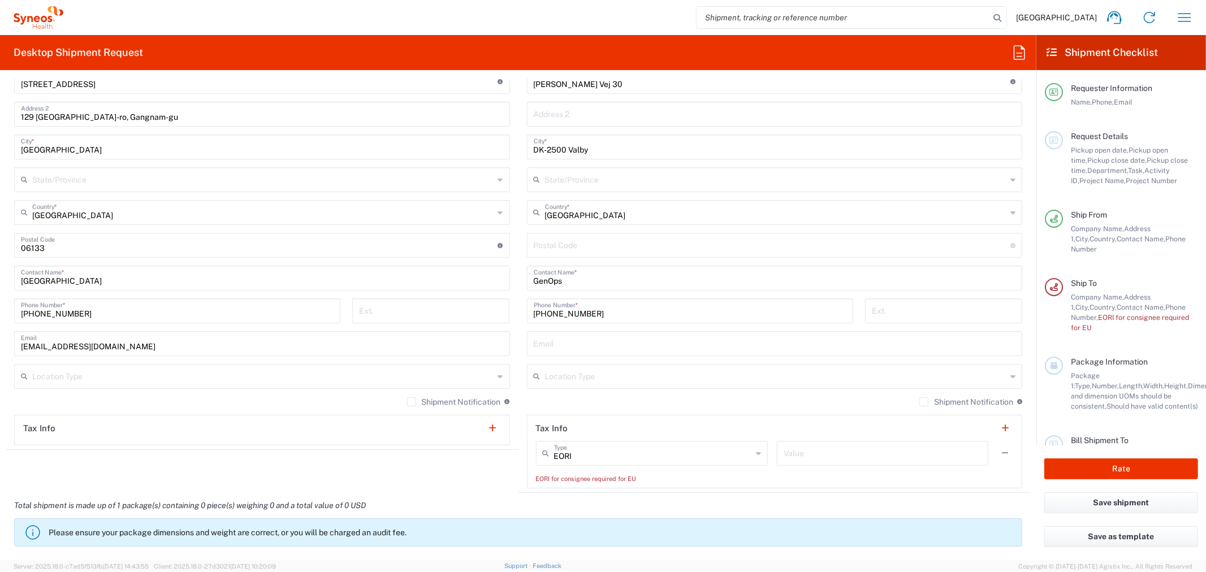
scroll to position [565, 0]
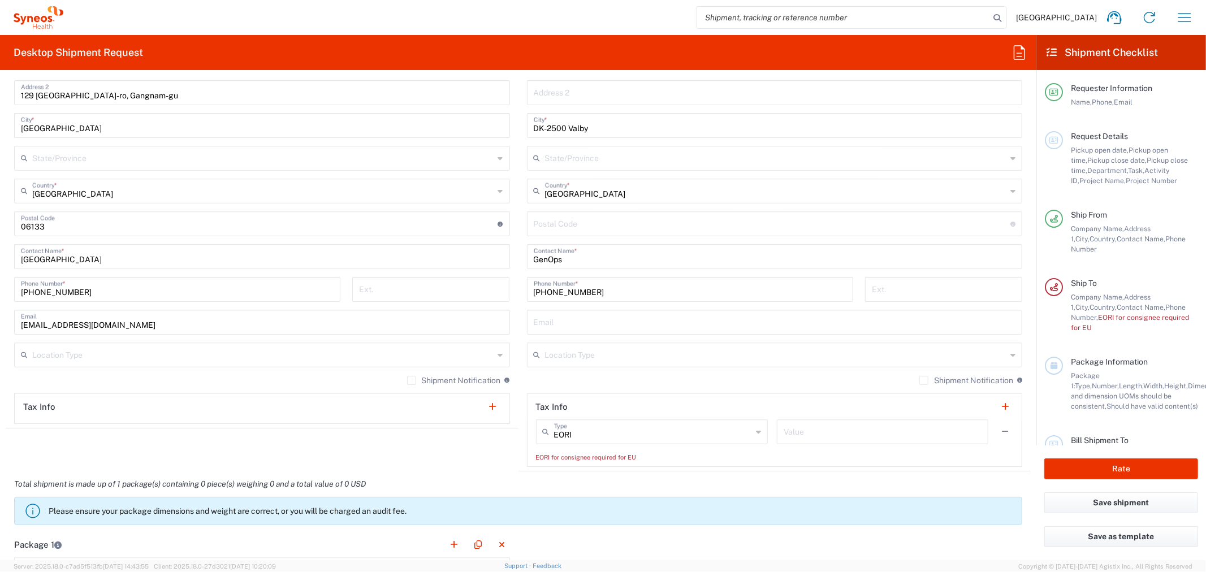
click at [409, 383] on label "Shipment Notification" at bounding box center [454, 380] width 94 height 9
click at [412, 380] on input "Shipment Notification" at bounding box center [412, 380] width 0 height 0
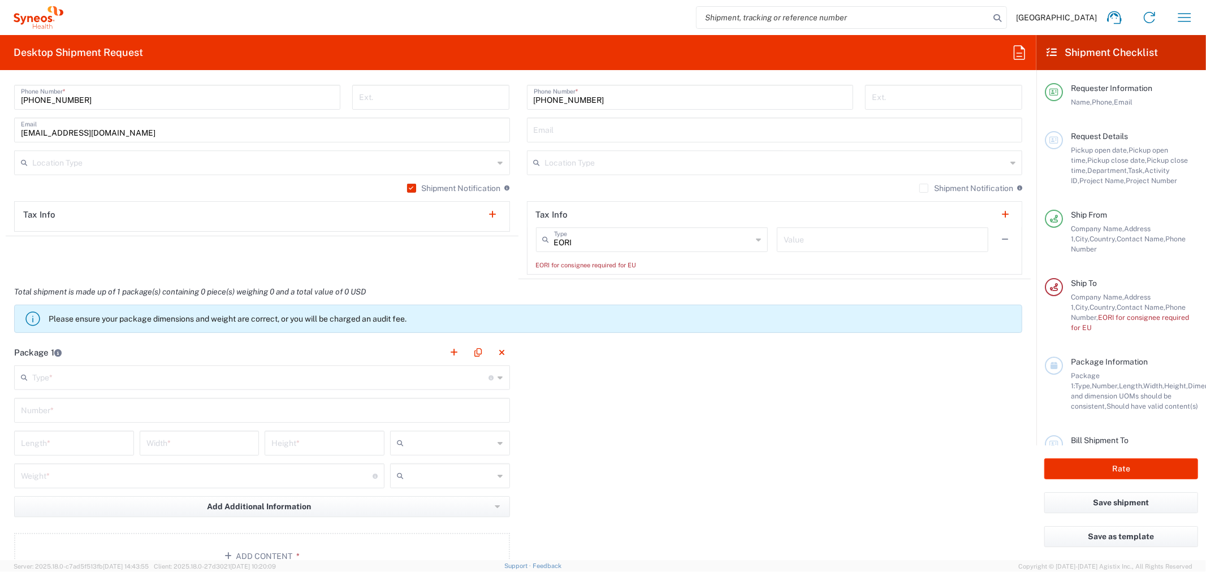
scroll to position [816, 0]
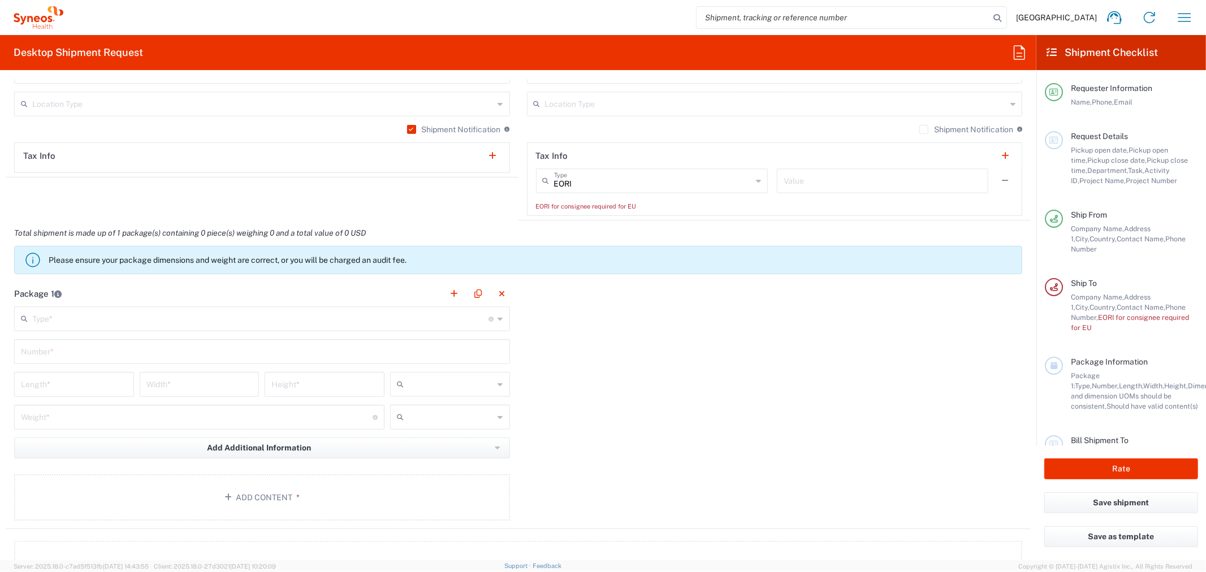
click at [498, 319] on icon at bounding box center [500, 319] width 5 height 18
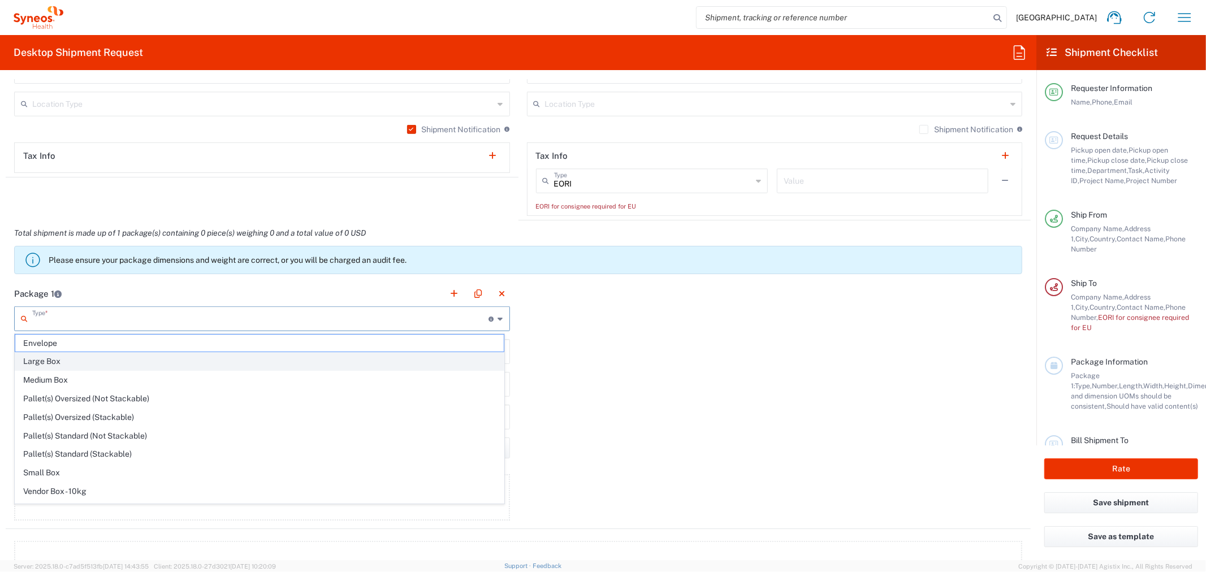
scroll to position [36, 0]
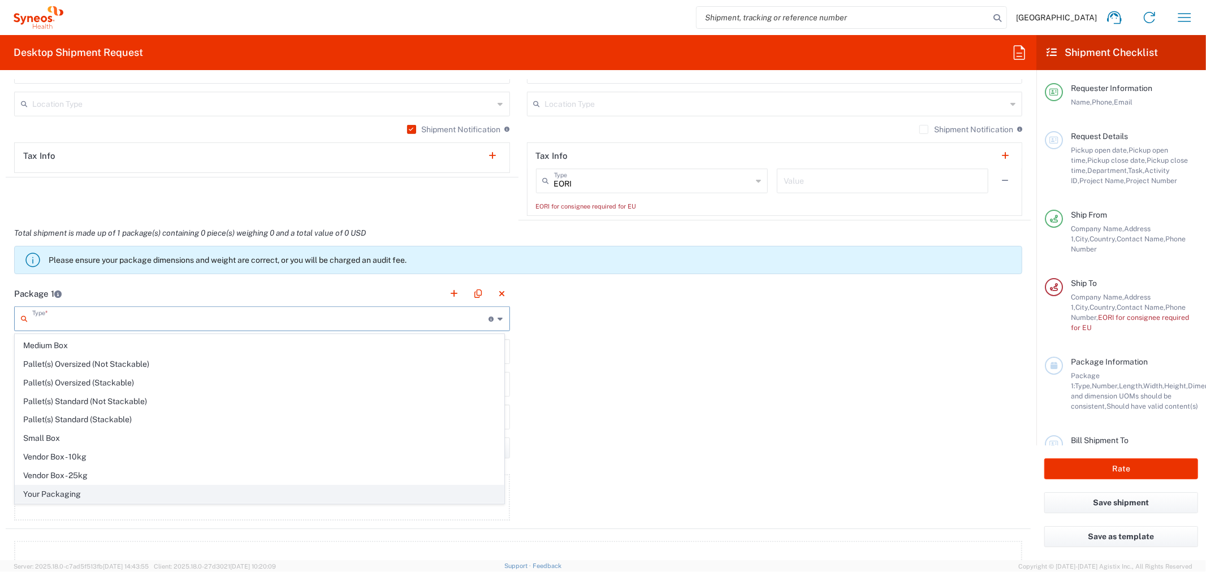
click at [196, 495] on span "Your Packaging" at bounding box center [259, 495] width 488 height 18
type input "Your Packaging"
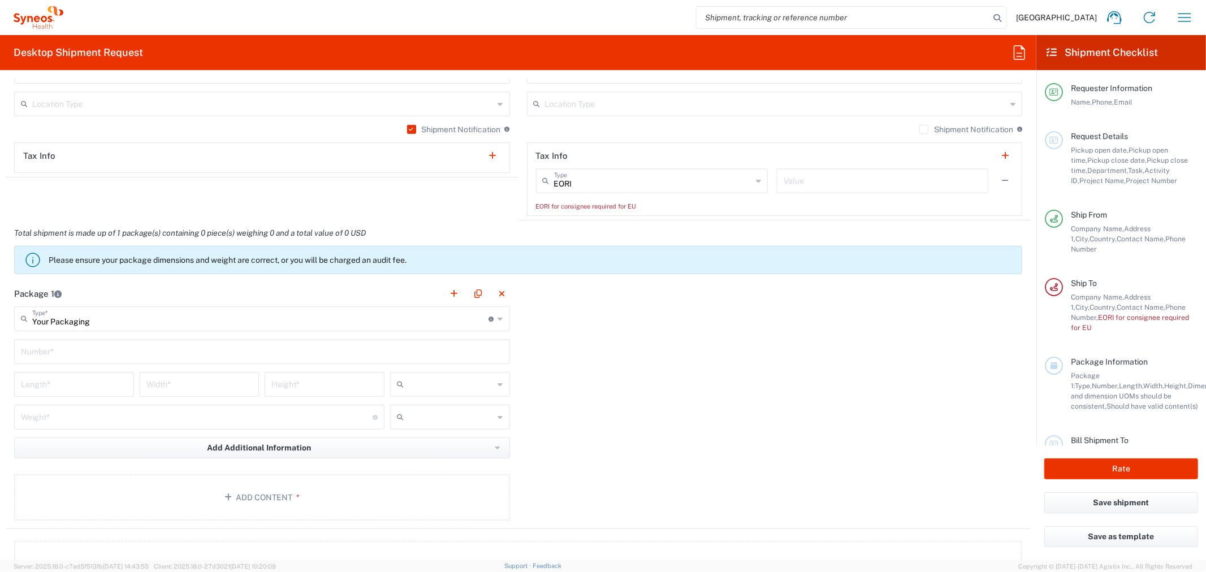
click at [191, 351] on input "text" at bounding box center [262, 351] width 482 height 20
type input "1"
click at [119, 394] on div "Length *" at bounding box center [74, 384] width 120 height 25
click at [114, 381] on input "number" at bounding box center [74, 384] width 106 height 20
type input "20"
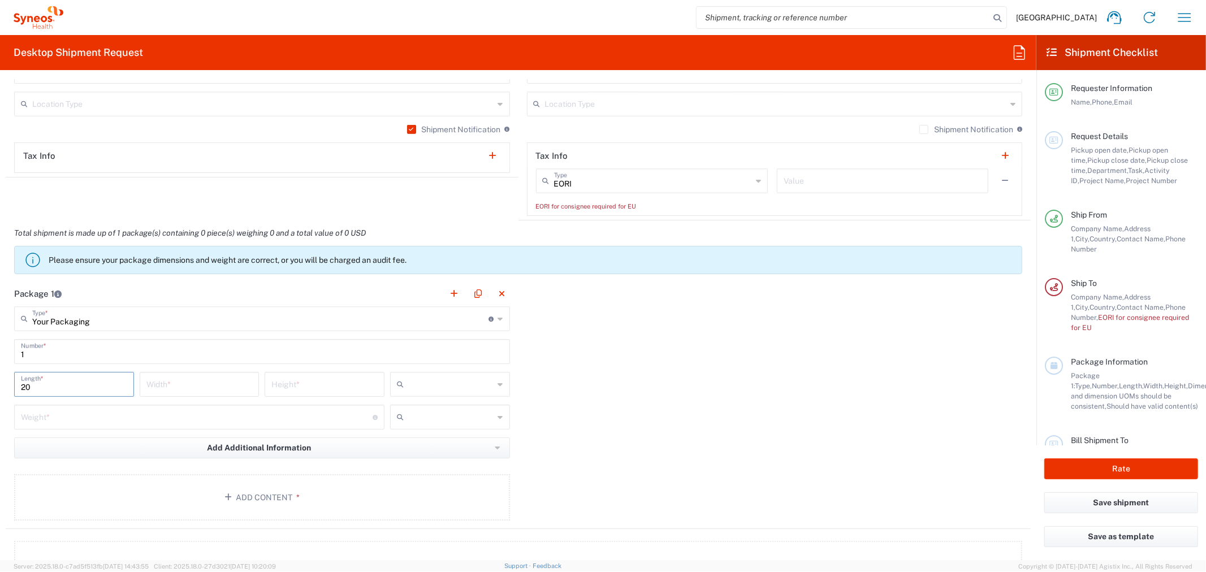
click at [207, 387] on input "number" at bounding box center [199, 384] width 106 height 20
type input "30"
click at [314, 382] on input "number" at bounding box center [324, 384] width 106 height 20
type input "4"
click at [486, 387] on input "text" at bounding box center [451, 384] width 86 height 18
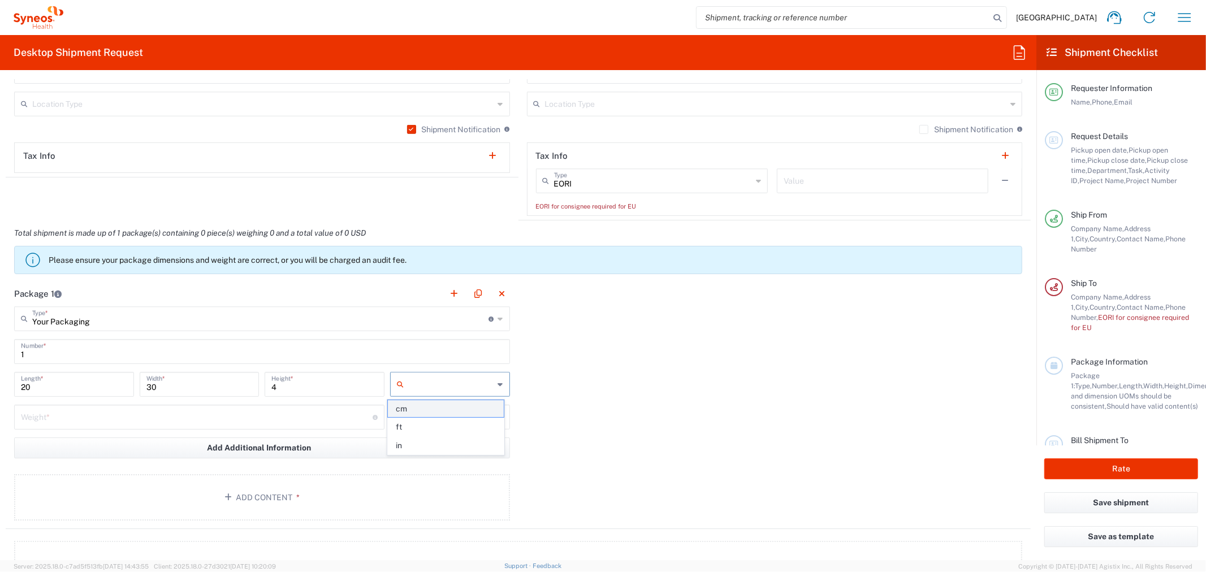
click at [439, 409] on span "cm" at bounding box center [446, 409] width 116 height 18
type input "cm"
click at [75, 425] on input "number" at bounding box center [197, 416] width 352 height 20
click at [620, 410] on div "Package 1 Your Packaging Type * Material used to package goods Envelope Large B…" at bounding box center [518, 405] width 1025 height 248
click at [23, 416] on input "number" at bounding box center [197, 416] width 352 height 20
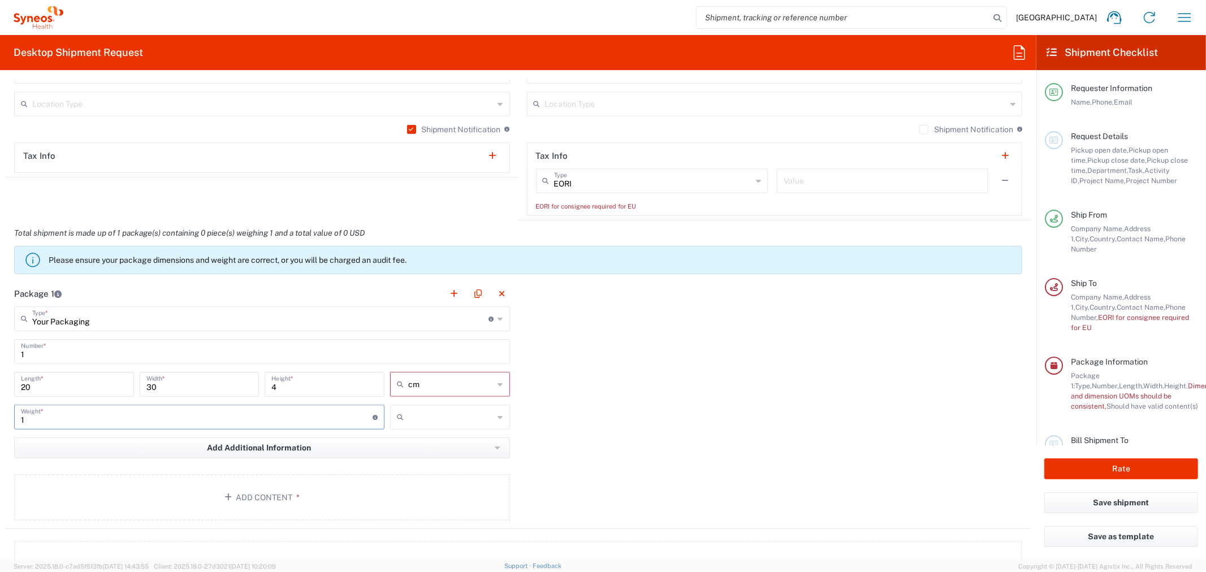
type input "1"
click at [500, 417] on div at bounding box center [450, 417] width 120 height 25
click at [438, 436] on span "kgs" at bounding box center [446, 442] width 116 height 18
type input "kgs"
click at [625, 390] on div "Package 1 Your Packaging Type * Material used to package goods Envelope Large B…" at bounding box center [518, 405] width 1025 height 248
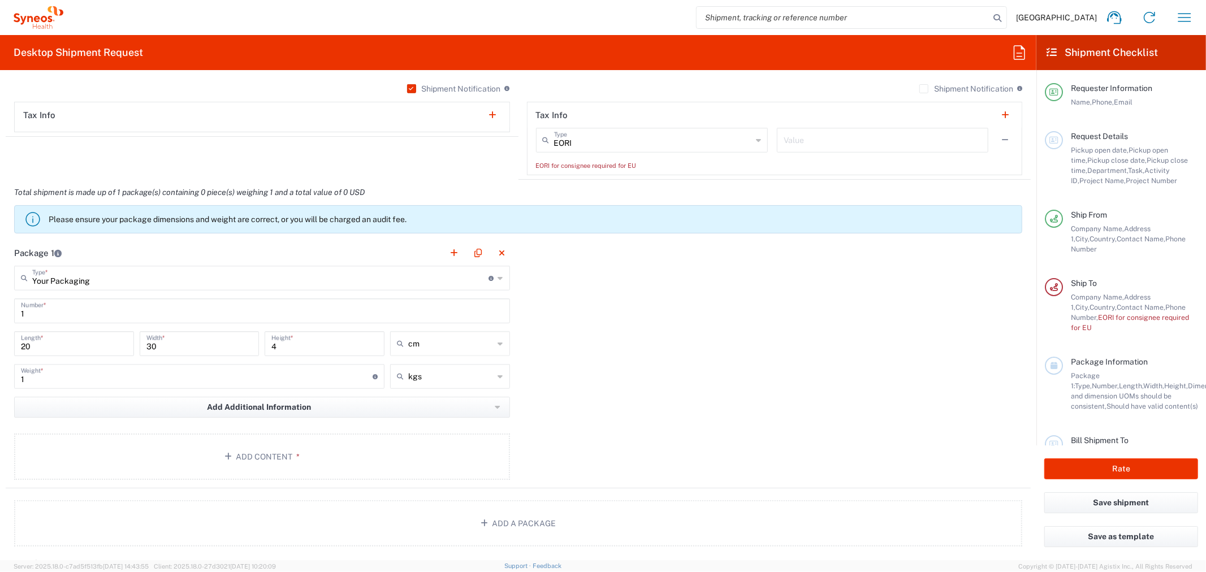
scroll to position [879, 0]
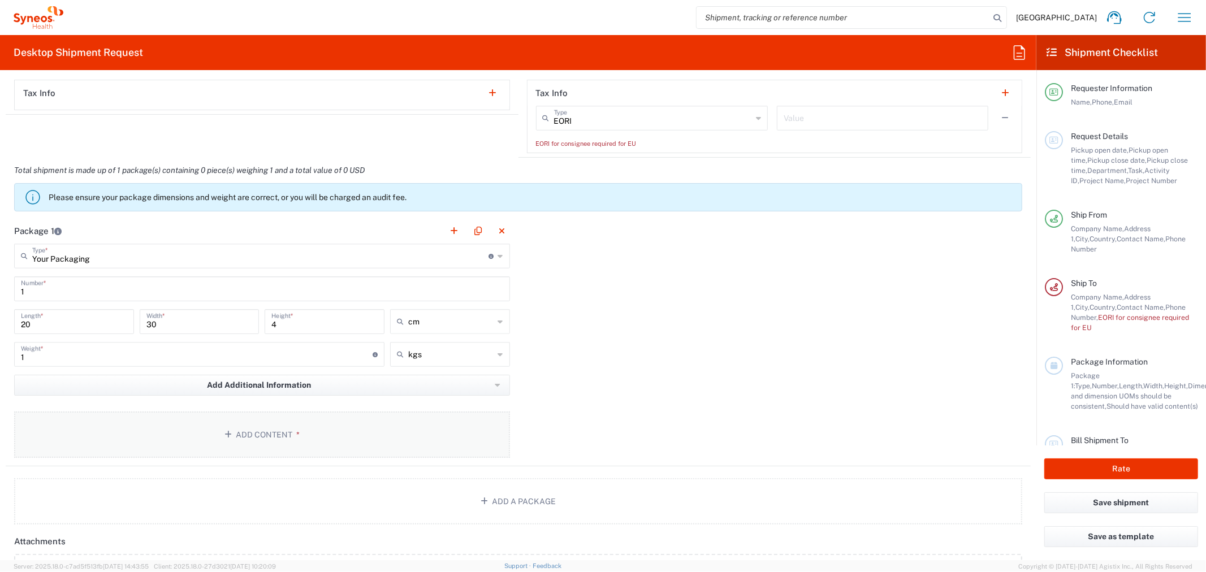
click at [274, 434] on button "Add Content *" at bounding box center [262, 435] width 496 height 46
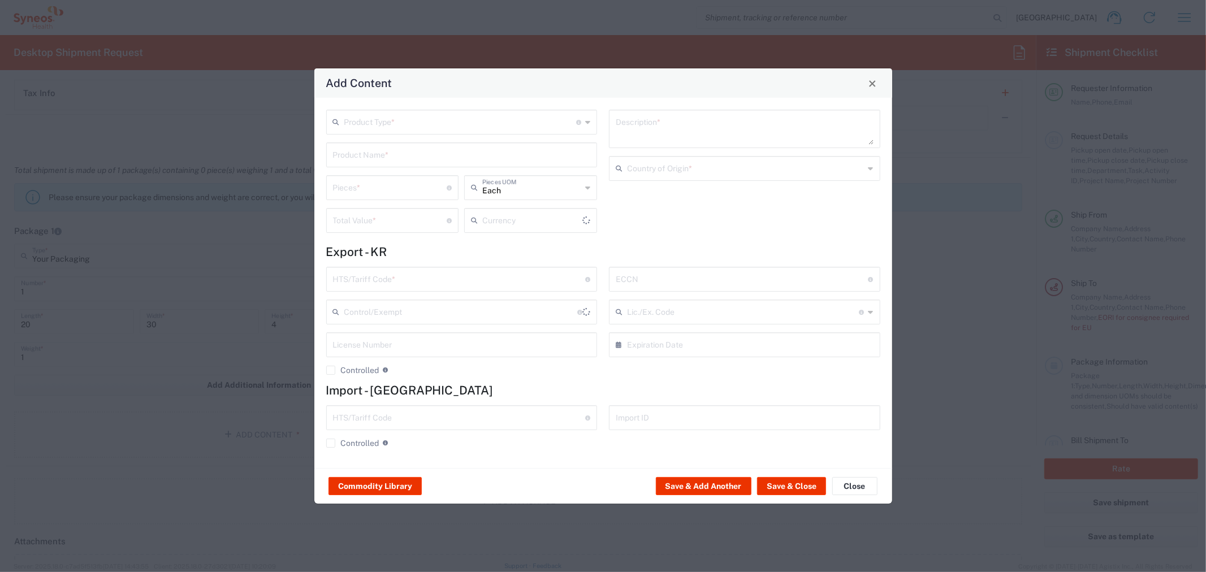
type input "US Dollar"
click at [590, 122] on icon at bounding box center [587, 122] width 5 height 18
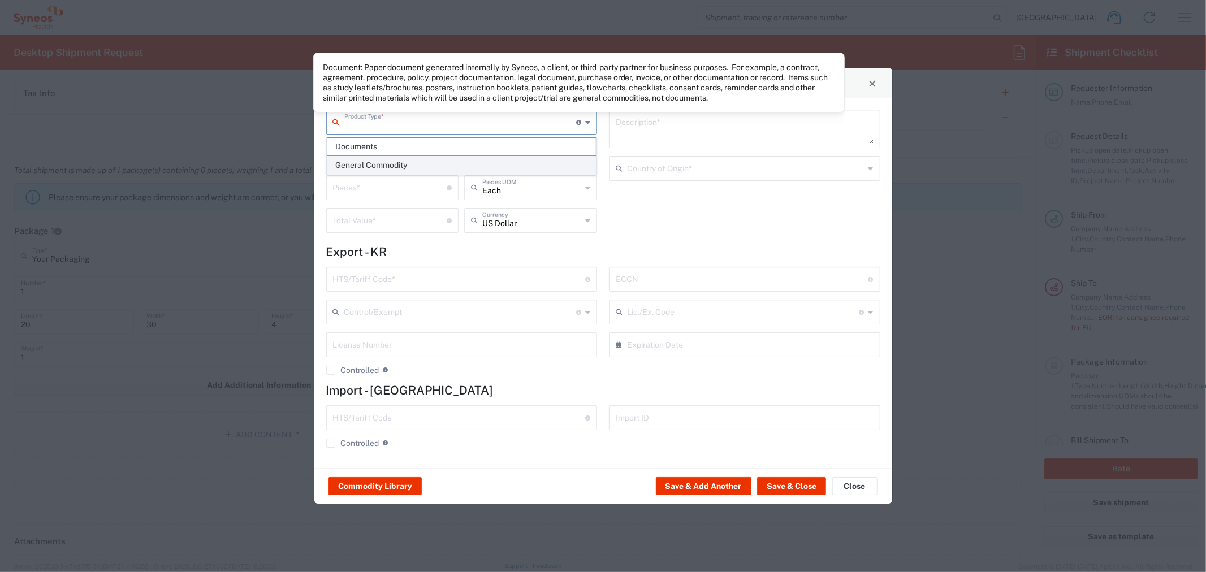
click at [434, 161] on span "General Commodity" at bounding box center [461, 166] width 269 height 18
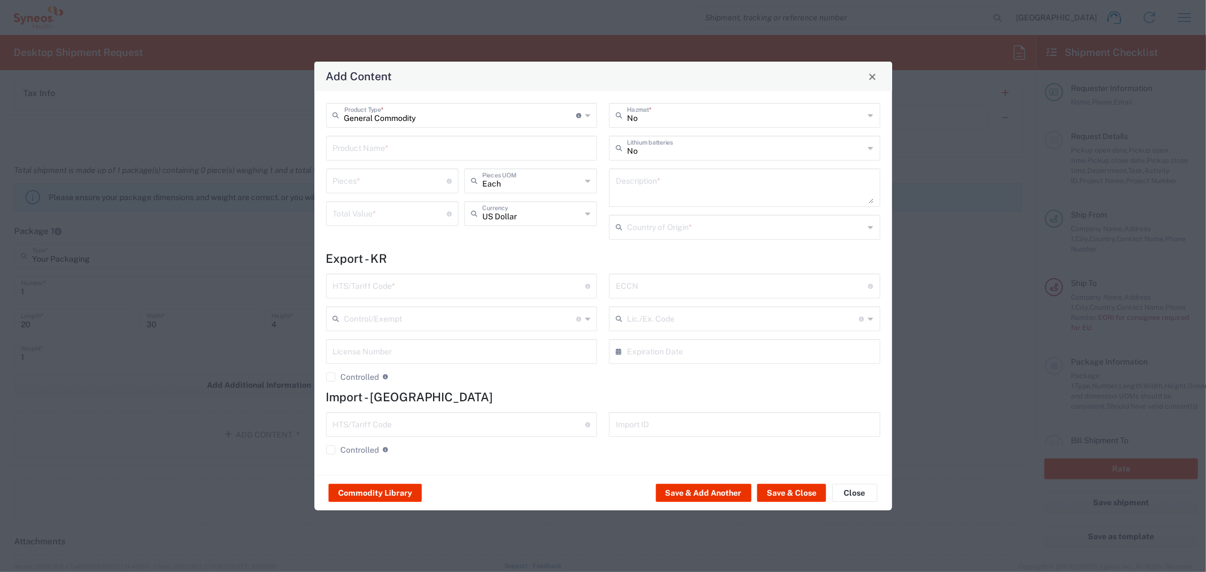
click at [587, 116] on icon at bounding box center [587, 115] width 5 height 18
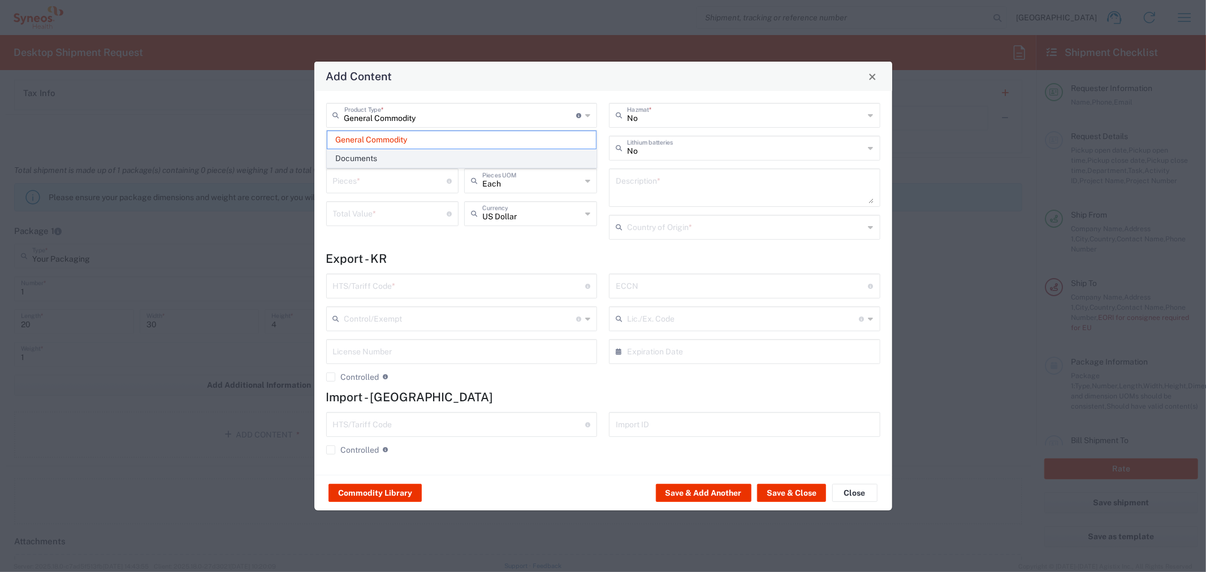
click at [384, 154] on span "Documents" at bounding box center [461, 159] width 269 height 18
type input "Documents"
type input "1"
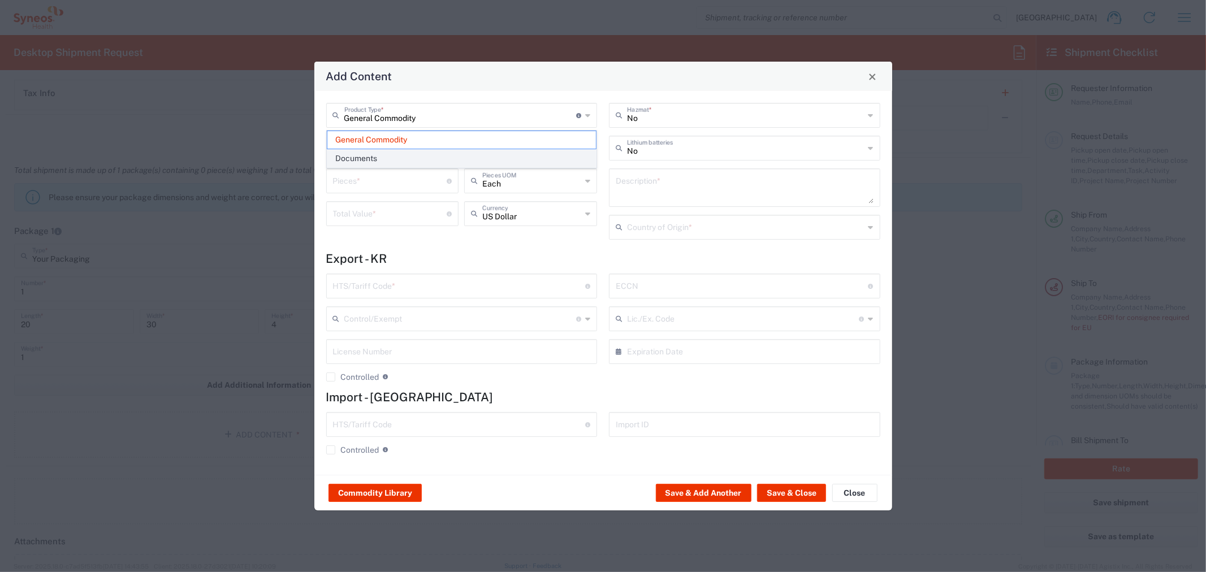
type textarea "Documents"
type input "[GEOGRAPHIC_DATA]"
type input "0000.00.0000"
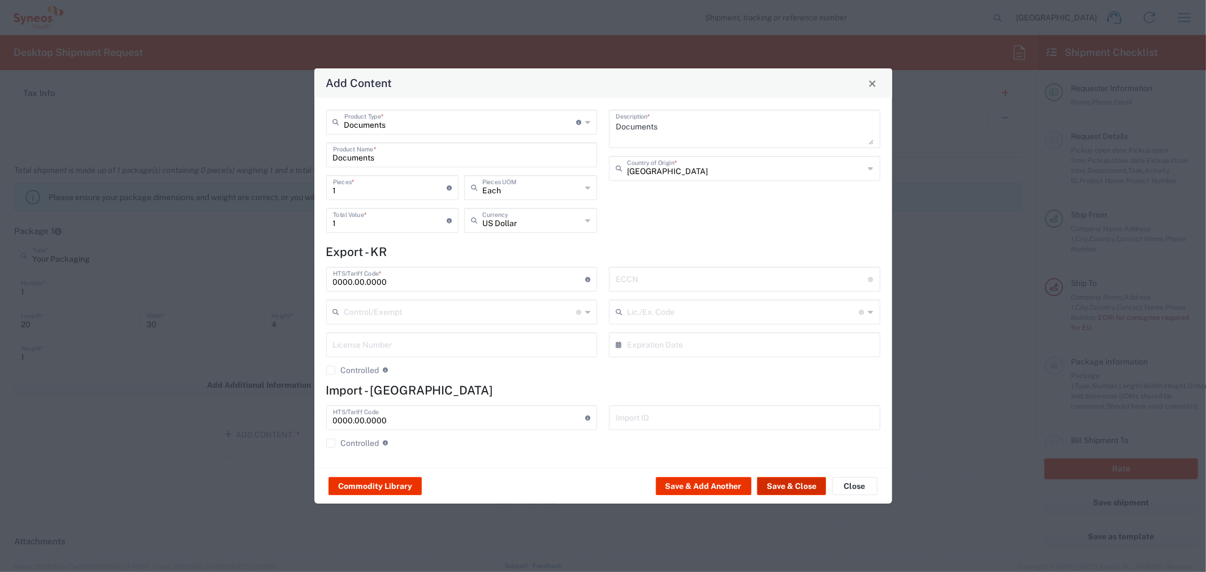
click at [779, 486] on button "Save & Close" at bounding box center [791, 486] width 69 height 18
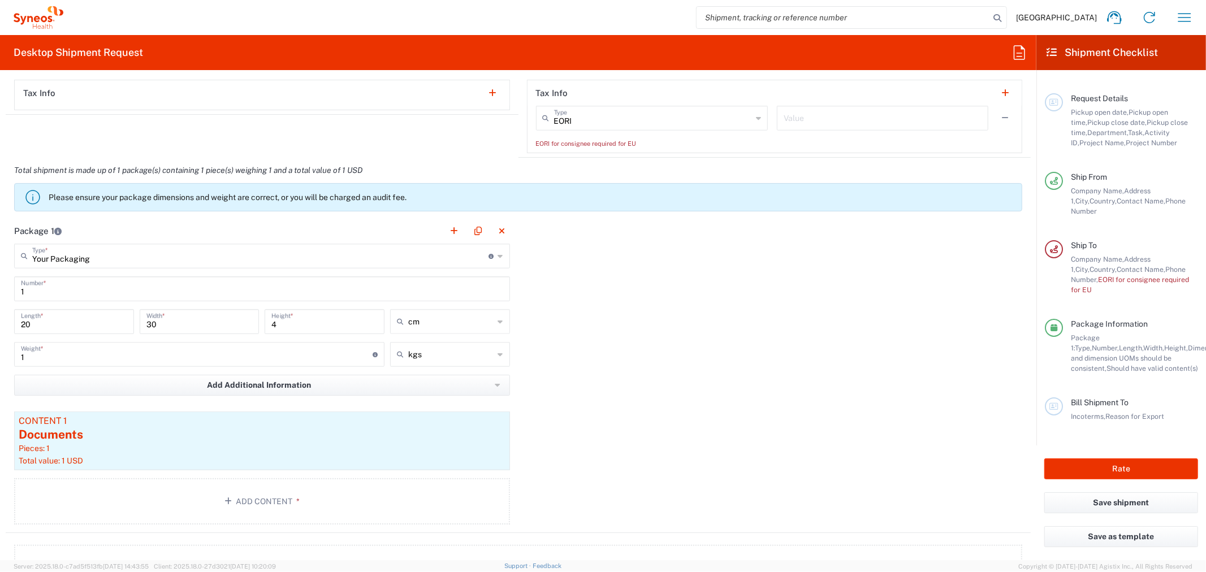
scroll to position [942, 0]
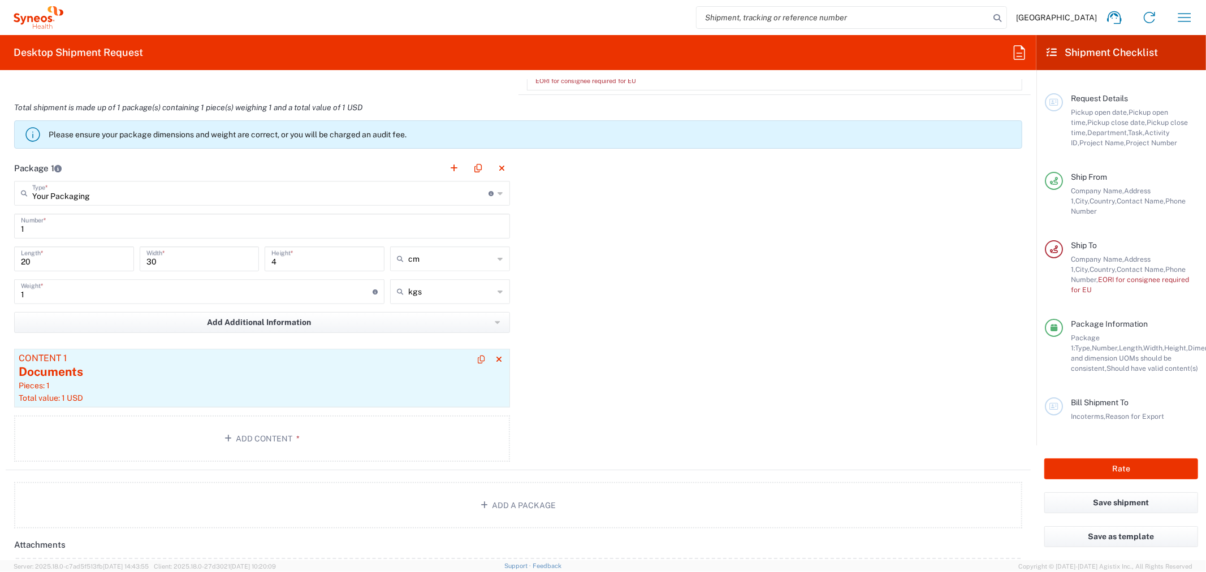
click at [131, 387] on div "Pieces: 1" at bounding box center [262, 385] width 487 height 10
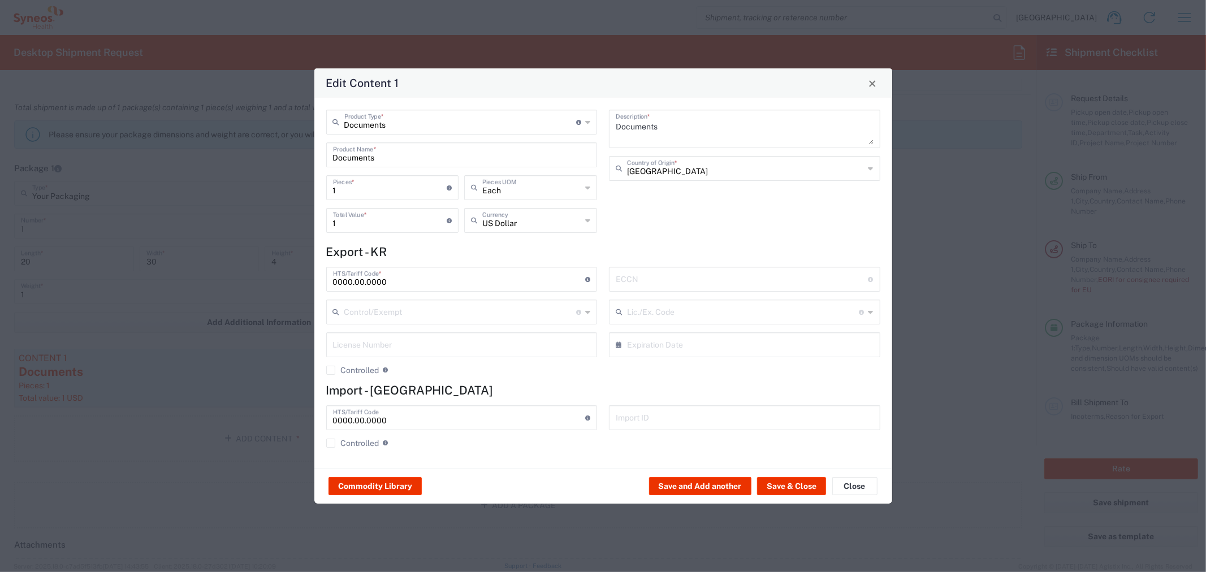
click at [592, 219] on div "US Dollar Currency" at bounding box center [530, 220] width 133 height 25
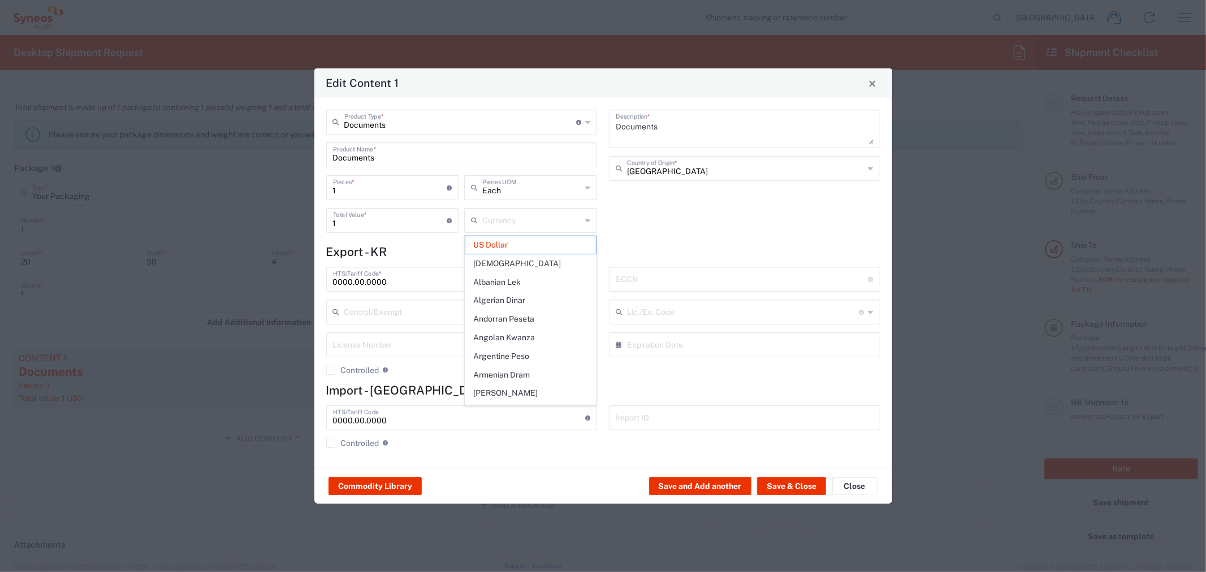
click at [592, 219] on div "Currency" at bounding box center [530, 220] width 133 height 25
click at [643, 219] on div "Documents Description * [GEOGRAPHIC_DATA] Country of Origin *" at bounding box center [744, 175] width 283 height 131
type input "US Dollar"
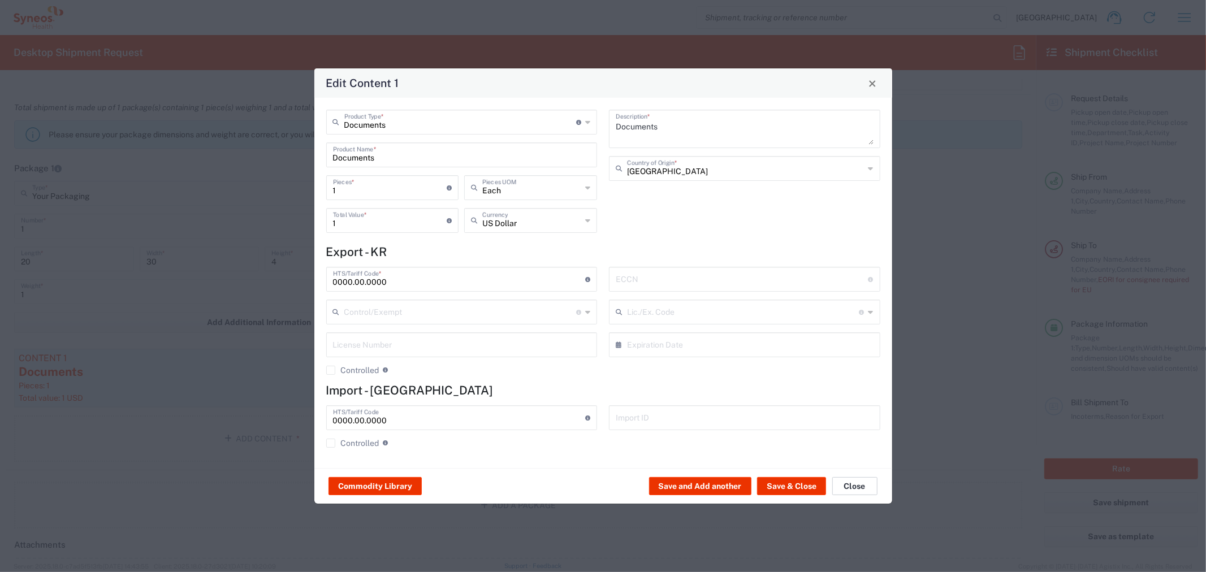
click at [860, 482] on button "Close" at bounding box center [854, 486] width 45 height 18
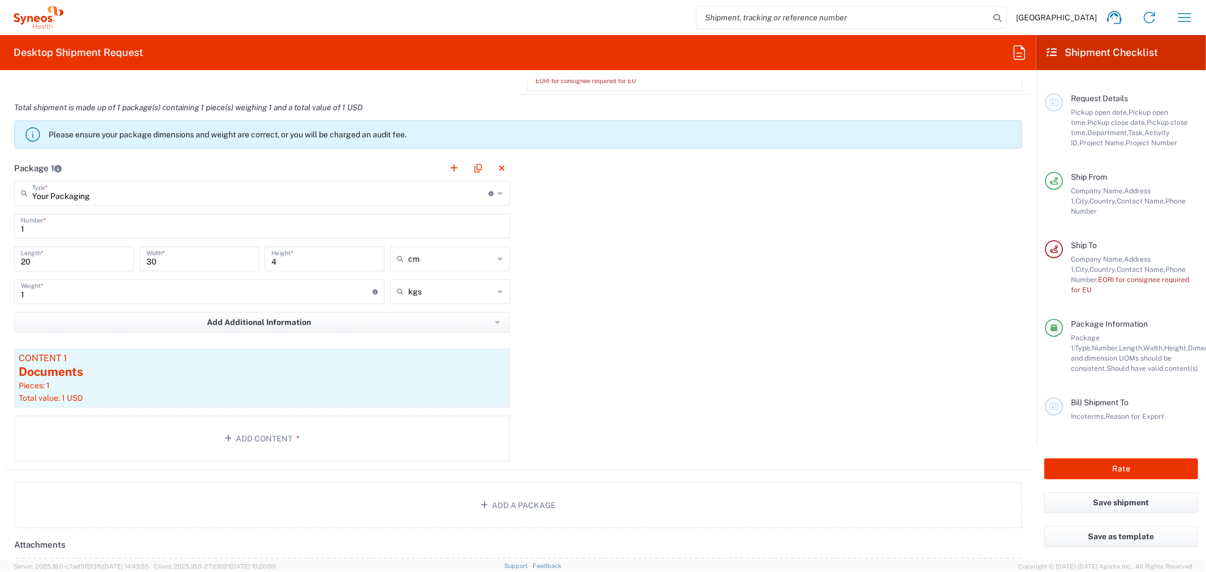
scroll to position [0, 0]
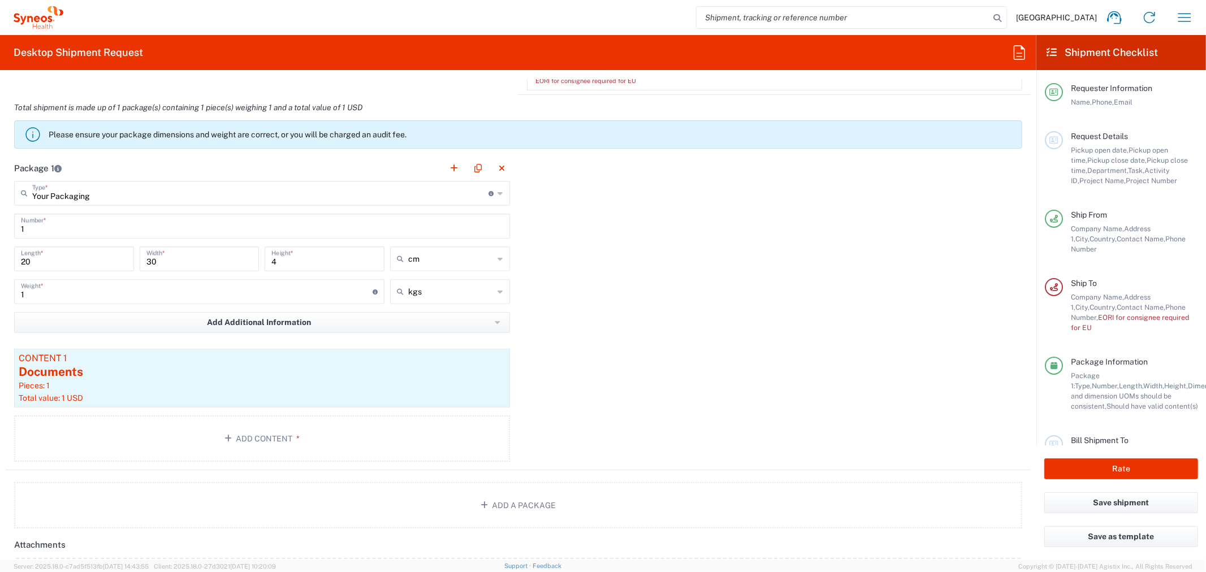
click at [1085, 309] on span "Contact Name," at bounding box center [1141, 307] width 49 height 8
click at [1085, 315] on span "EORI for consignee required for EU" at bounding box center [1130, 322] width 118 height 19
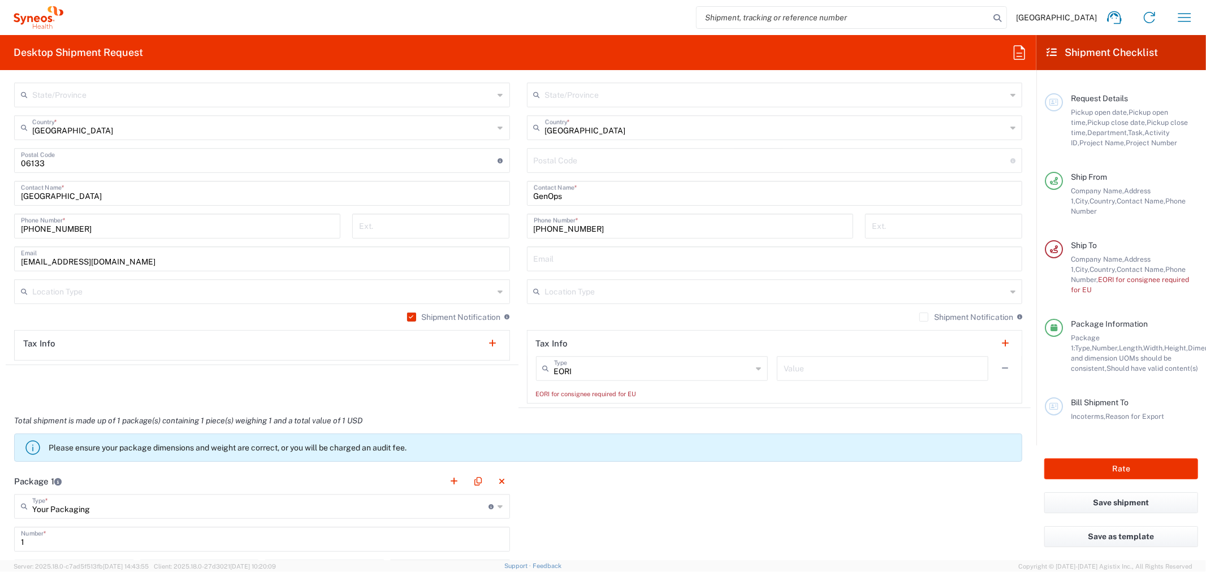
scroll to position [628, 0]
click at [756, 370] on icon at bounding box center [758, 369] width 5 height 18
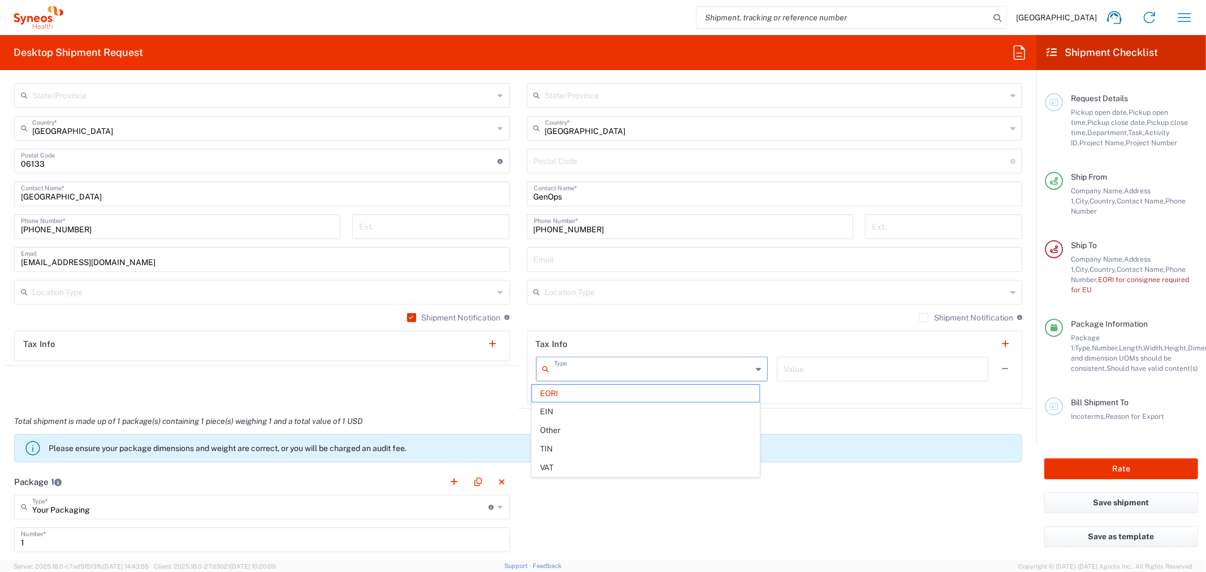
click at [756, 370] on icon at bounding box center [758, 369] width 5 height 18
click at [821, 425] on div "Total shipment is made up of 1 package(s) containing 1 piece(s) weighing 1 and …" at bounding box center [518, 439] width 1037 height 60
type input "EORI"
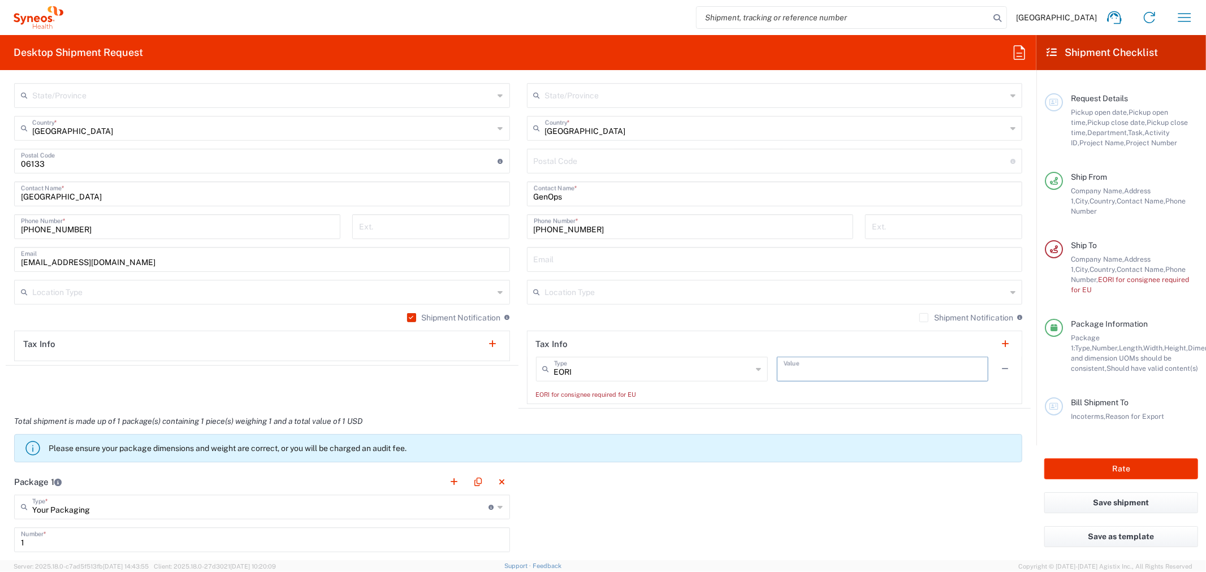
click at [857, 373] on input "text" at bounding box center [883, 368] width 198 height 20
click at [855, 343] on header "Tax Info" at bounding box center [774, 343] width 495 height 25
click at [756, 365] on icon at bounding box center [758, 369] width 5 height 18
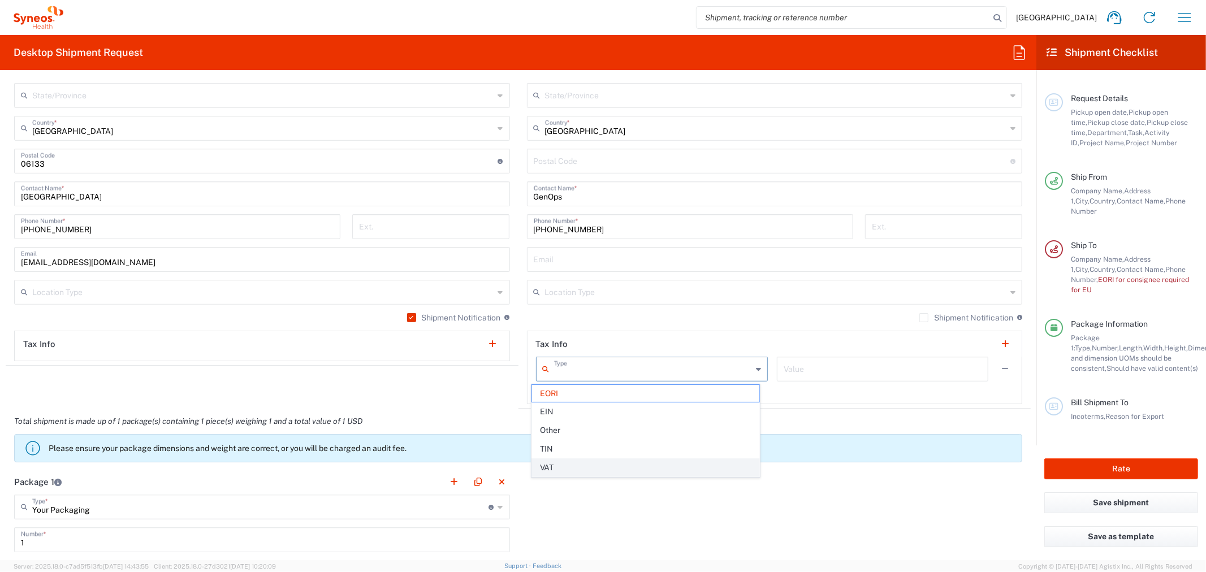
click at [574, 461] on span "VAT" at bounding box center [645, 468] width 227 height 18
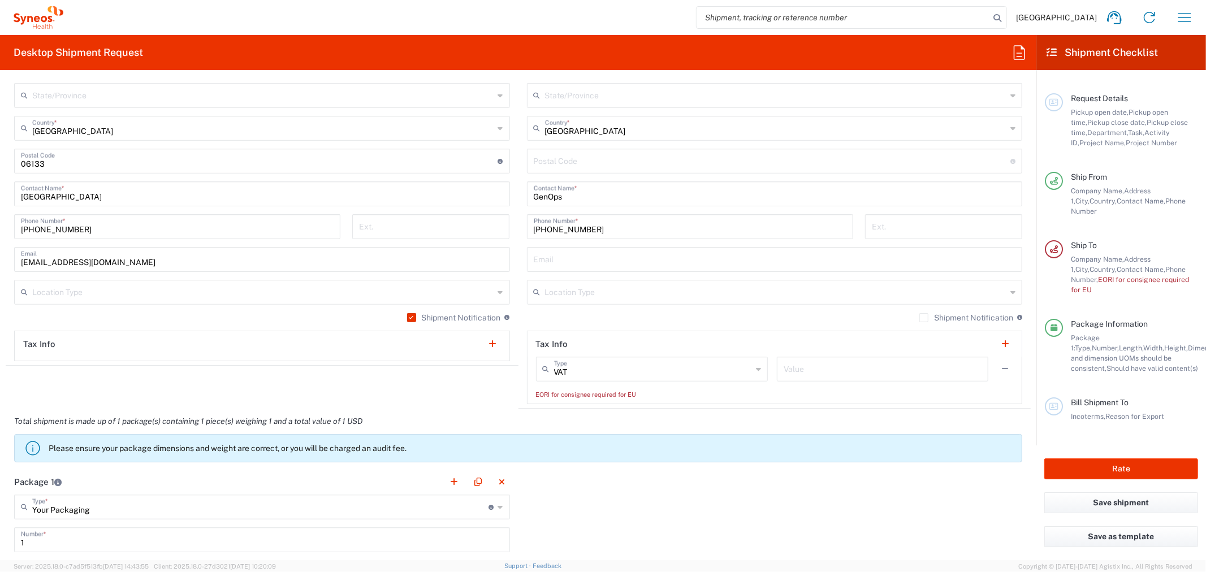
click at [647, 329] on div "Shipment Notification If checked, a shipment notification email will be sent to…" at bounding box center [775, 322] width 496 height 18
click at [637, 366] on input "VAT" at bounding box center [653, 368] width 198 height 20
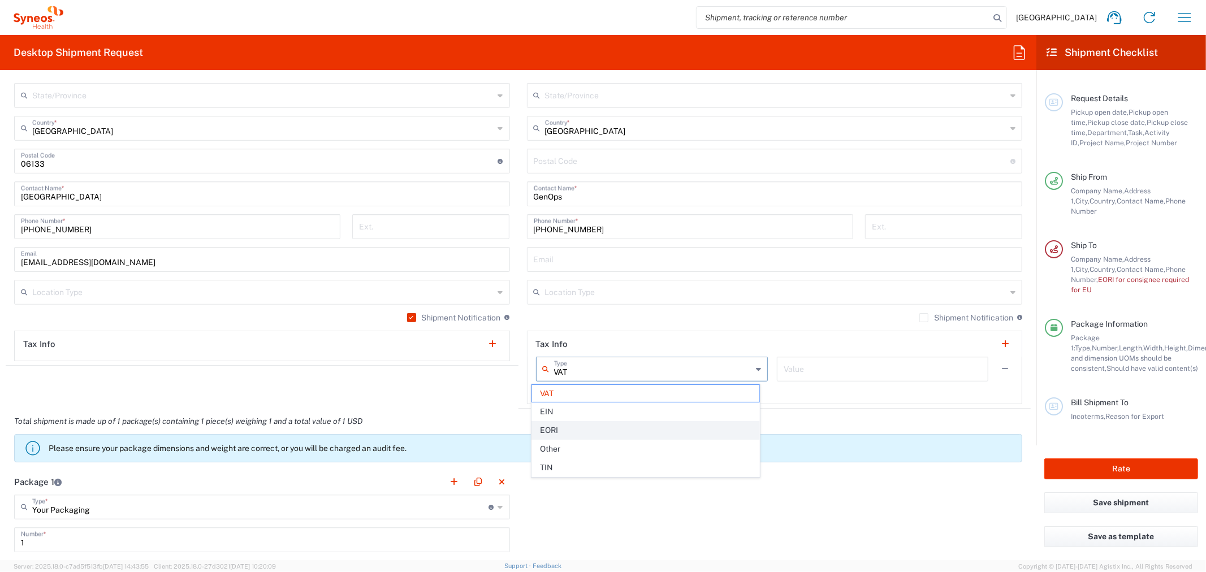
click at [582, 433] on span "EORI" at bounding box center [645, 431] width 227 height 18
type input "EORI"
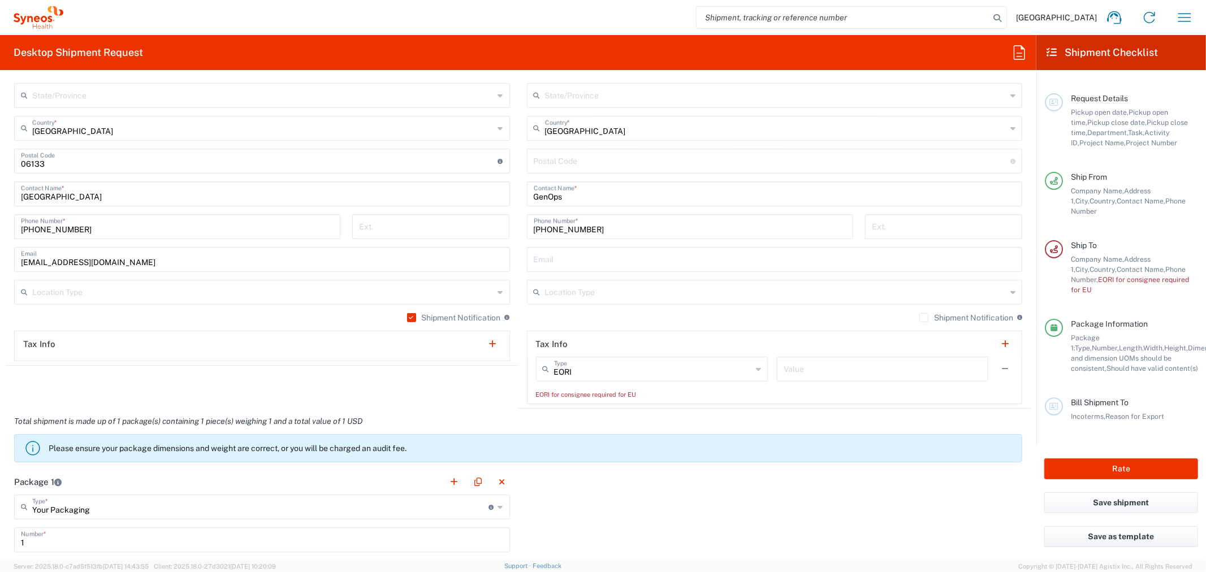
click at [625, 311] on div "Location [PERSON_NAME] LLC-[GEOGRAPHIC_DATA] [GEOGRAPHIC_DATA] [GEOGRAPHIC_DATA…" at bounding box center [775, 161] width 496 height 485
click at [793, 370] on input "text" at bounding box center [883, 368] width 198 height 20
click at [777, 315] on div "Shipment Notification If checked, a shipment notification email will be sent to…" at bounding box center [775, 322] width 496 height 18
drag, startPoint x: 1123, startPoint y: 284, endPoint x: 1101, endPoint y: 266, distance: 28.2
click at [1085, 266] on div "Company Name, Address [GEOGRAPHIC_DATA], Contact Name, Phone Number, EORI for c…" at bounding box center [1134, 274] width 127 height 41
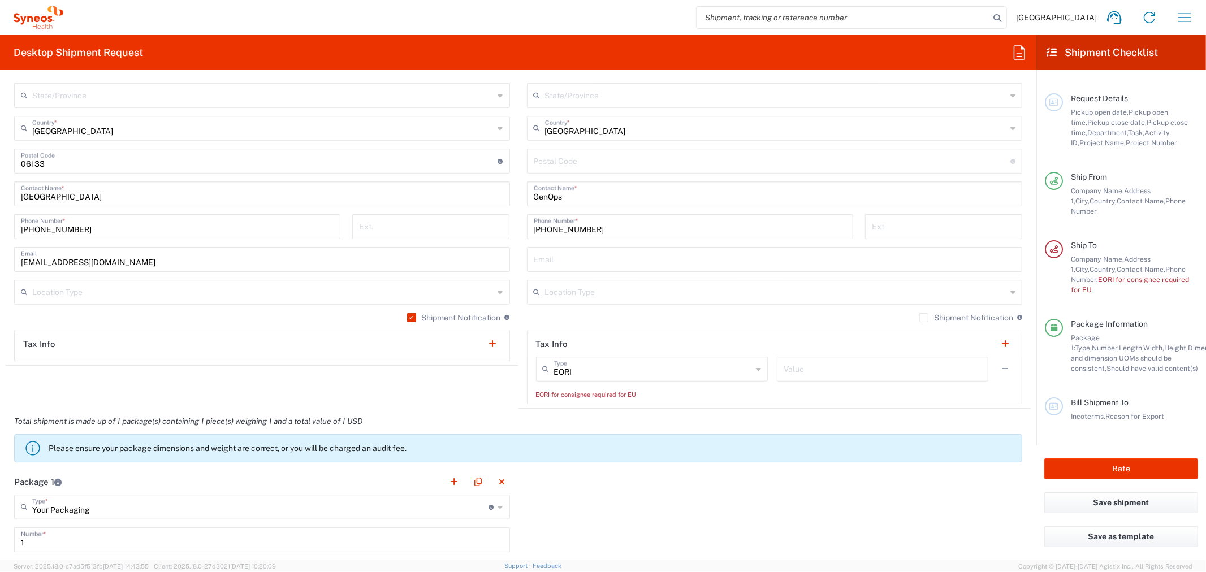
copy span "EORI for consignee required for EU"
click at [489, 347] on button "button" at bounding box center [493, 344] width 16 height 16
click at [485, 369] on button "button" at bounding box center [493, 369] width 16 height 16
click at [1085, 502] on button "Save shipment" at bounding box center [1121, 502] width 154 height 21
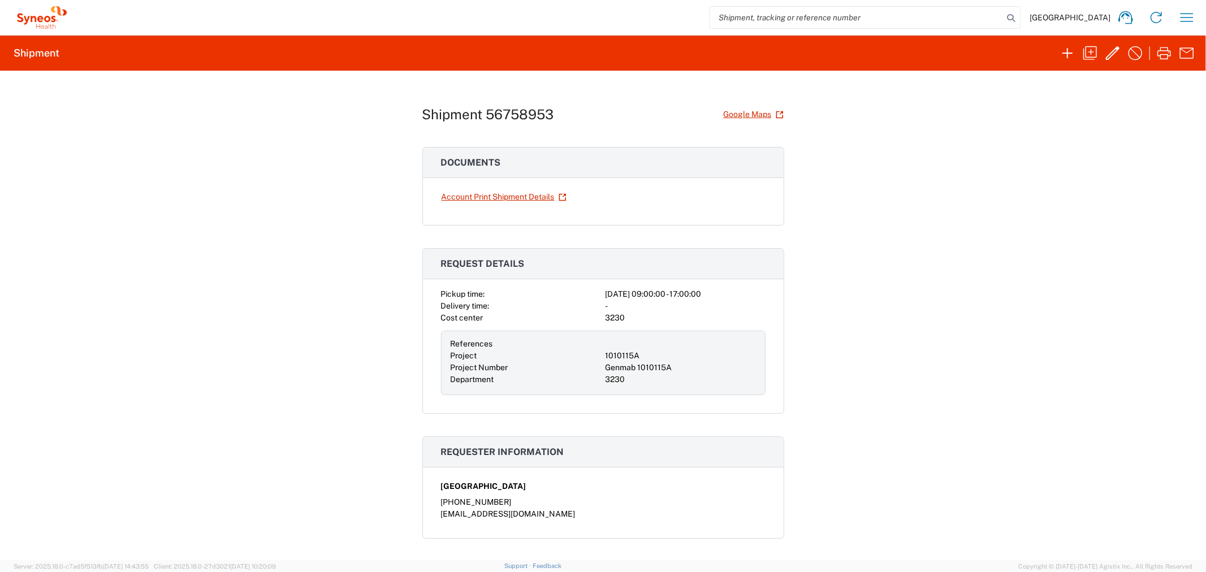
click at [517, 116] on h1 "Shipment 56758953" at bounding box center [488, 114] width 132 height 16
click at [521, 197] on link "Account Print Shipment Details" at bounding box center [504, 197] width 126 height 20
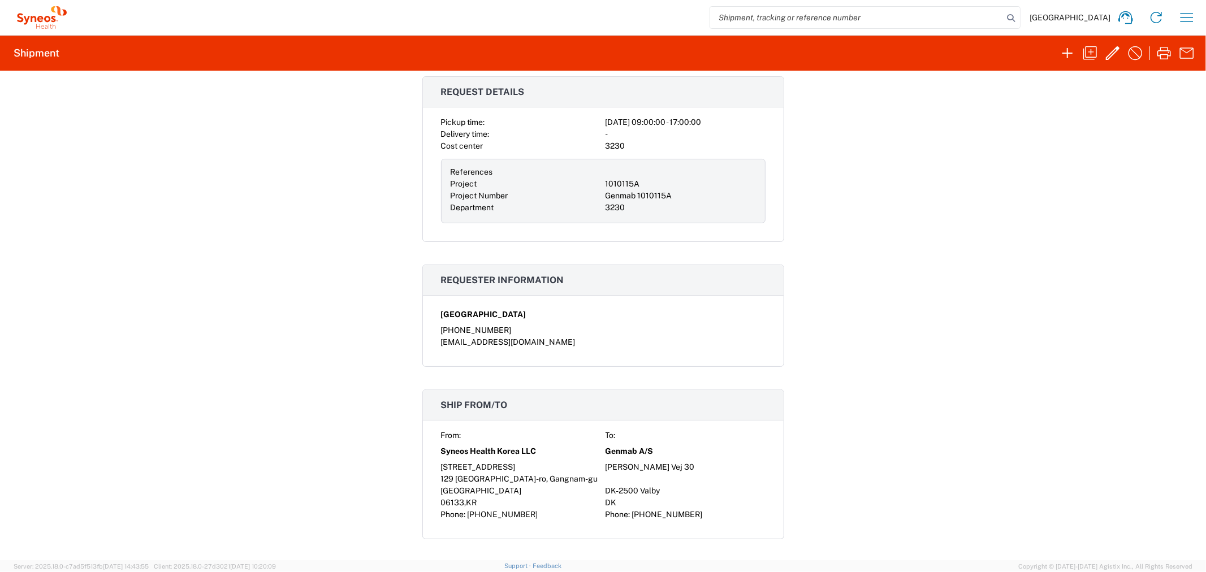
scroll to position [58, 0]
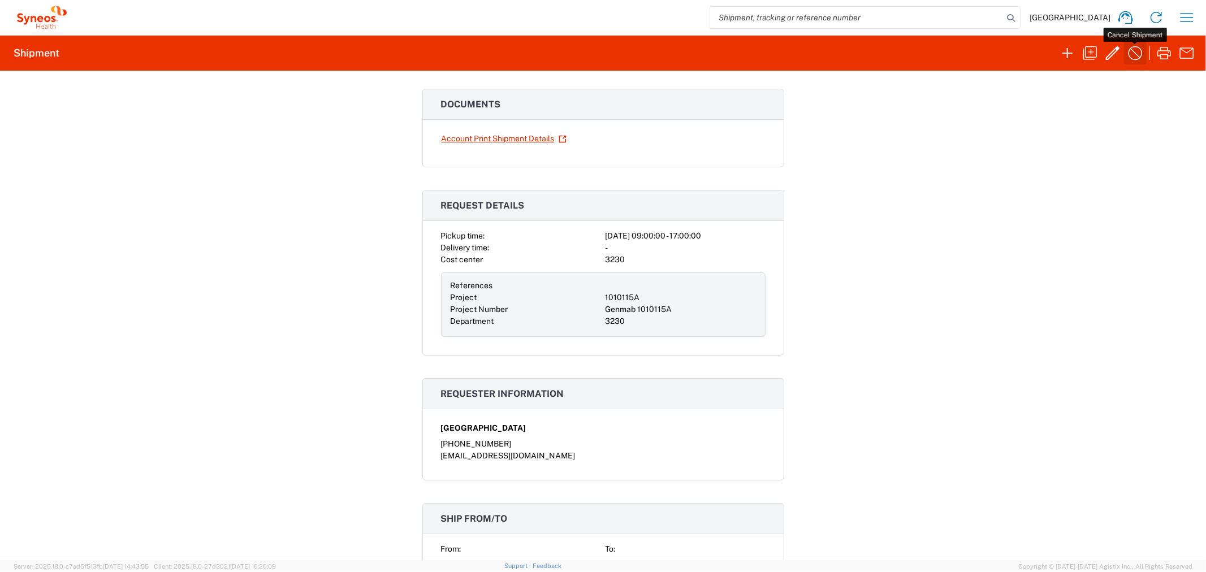
click at [1085, 52] on icon "button" at bounding box center [1135, 53] width 18 height 18
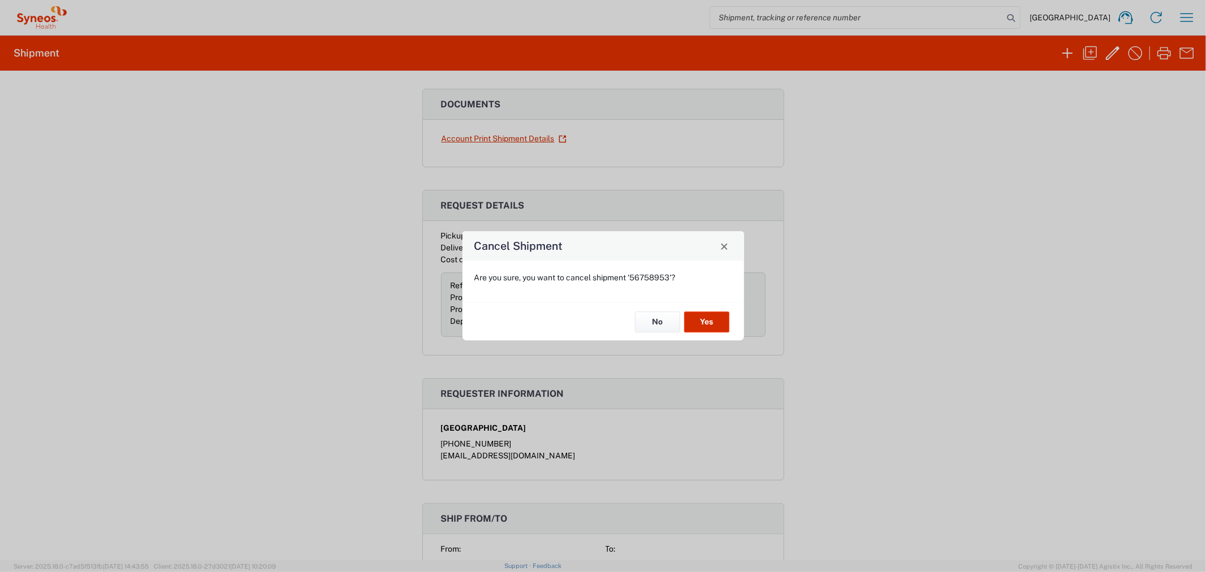
click at [690, 322] on button "Yes" at bounding box center [706, 322] width 45 height 21
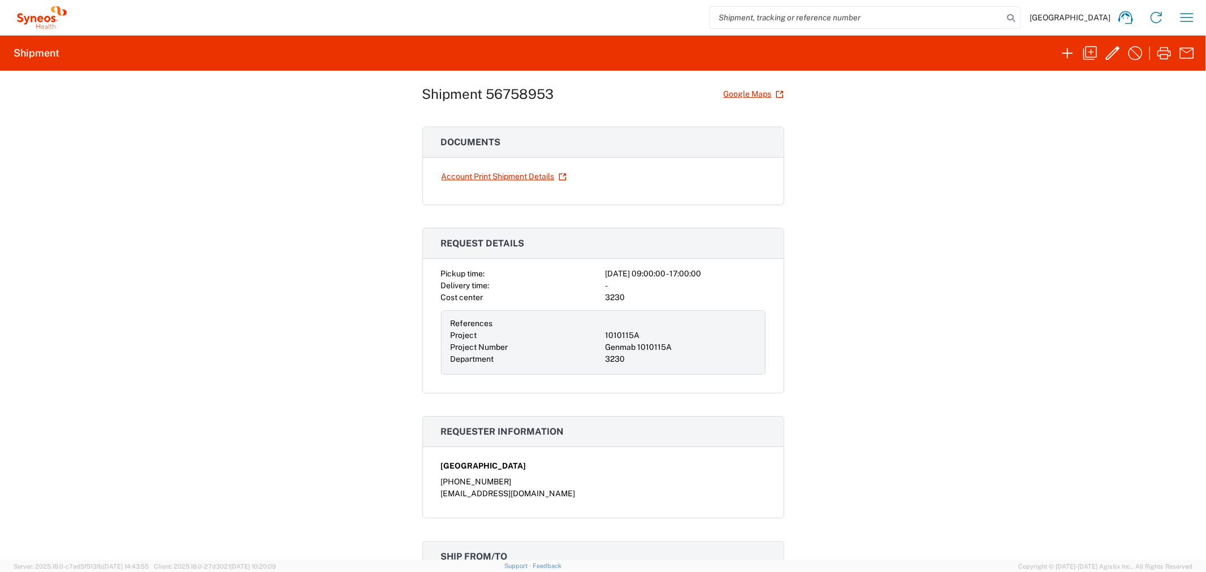
scroll to position [0, 0]
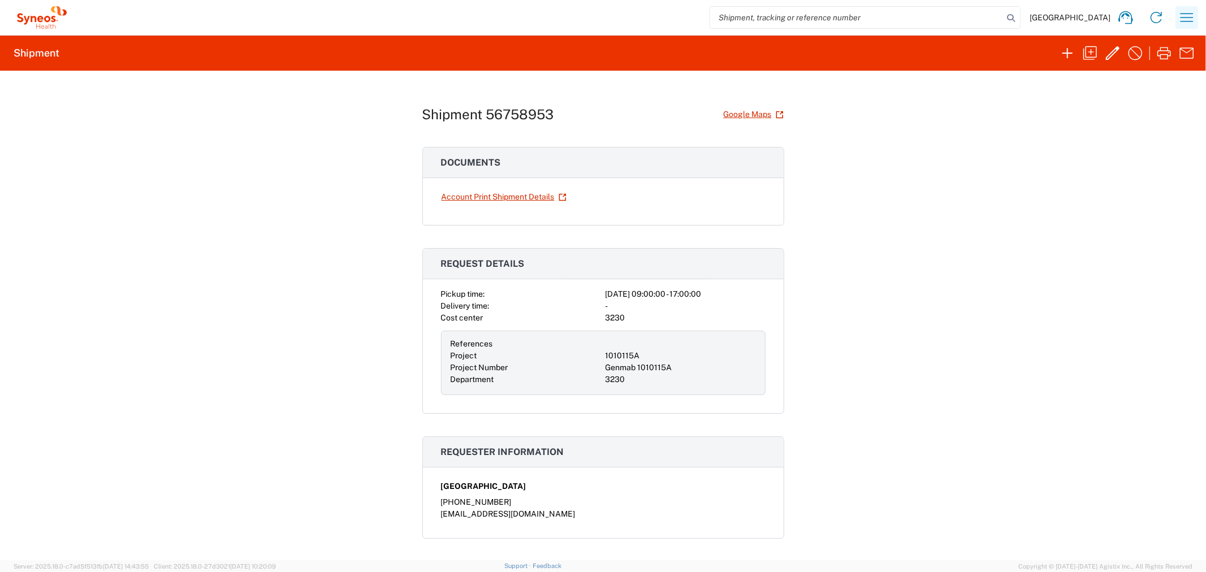
click at [1085, 19] on icon "button" at bounding box center [1187, 17] width 18 height 18
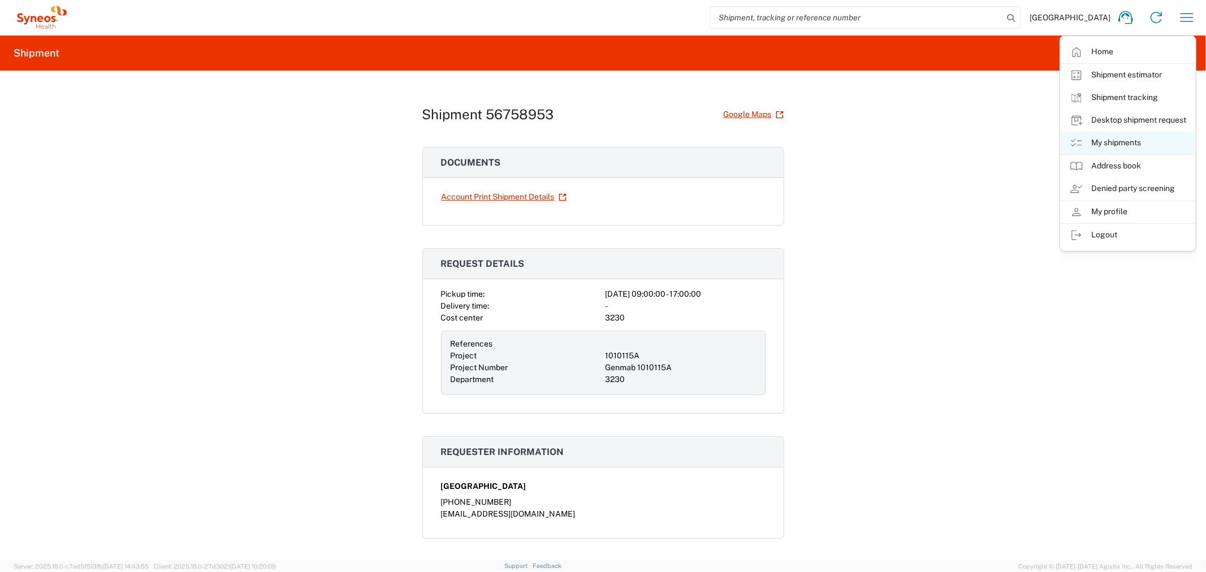
click at [1085, 150] on link "My shipments" at bounding box center [1128, 143] width 135 height 23
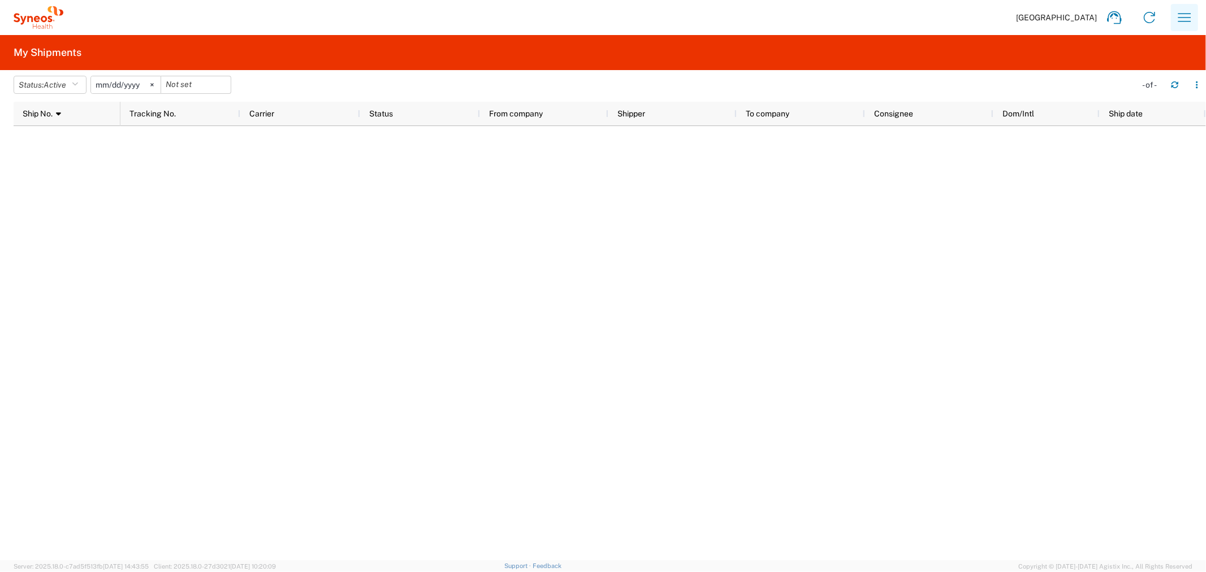
click at [1085, 16] on icon "button" at bounding box center [1184, 17] width 18 height 18
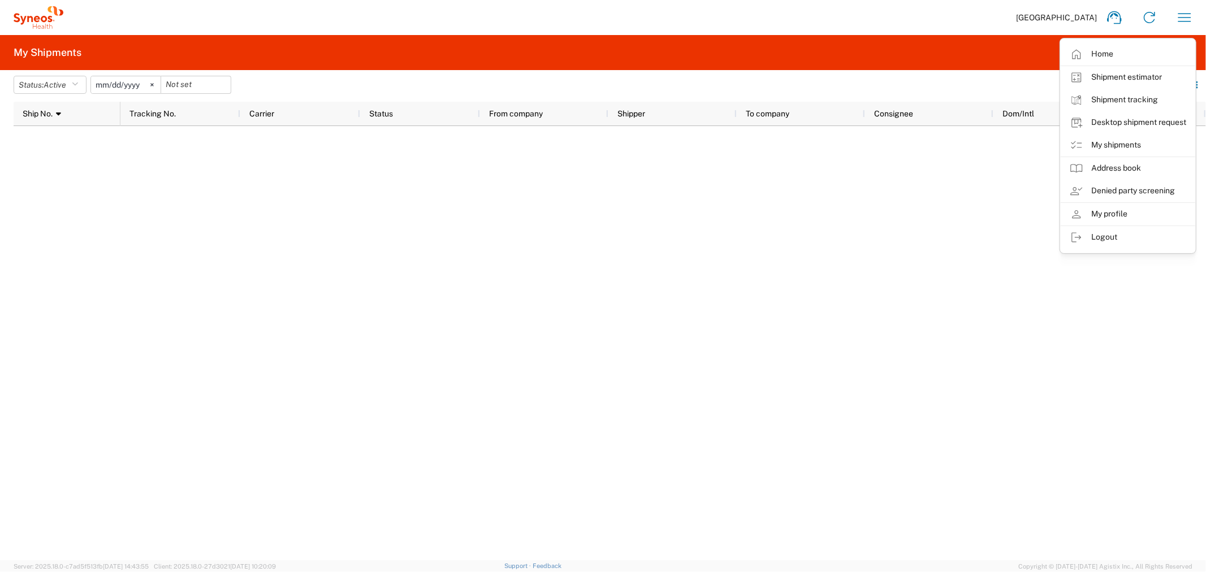
click at [44, 30] on agx-form-navbar "[GEOGRAPHIC_DATA] Home Shipment estimator Shipment tracking Desktop shipment re…" at bounding box center [603, 17] width 1206 height 35
